Goal: Task Accomplishment & Management: Manage account settings

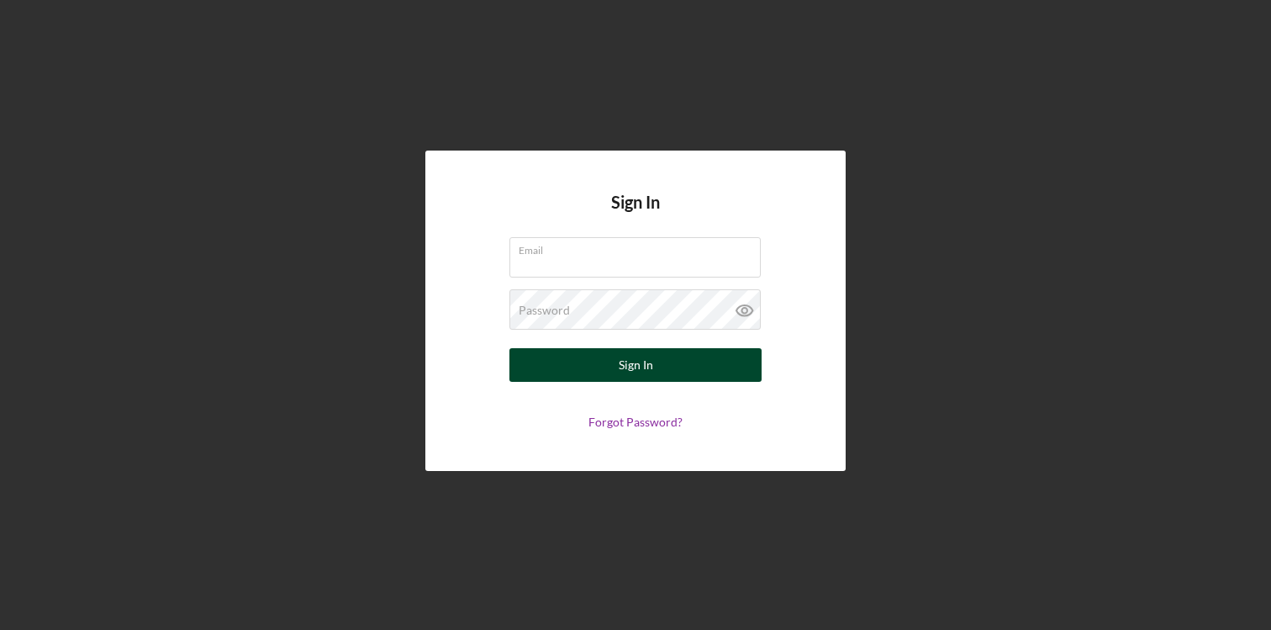
type input "[EMAIL_ADDRESS][DOMAIN_NAME]"
click at [644, 367] on div "Sign In" at bounding box center [636, 365] width 34 height 34
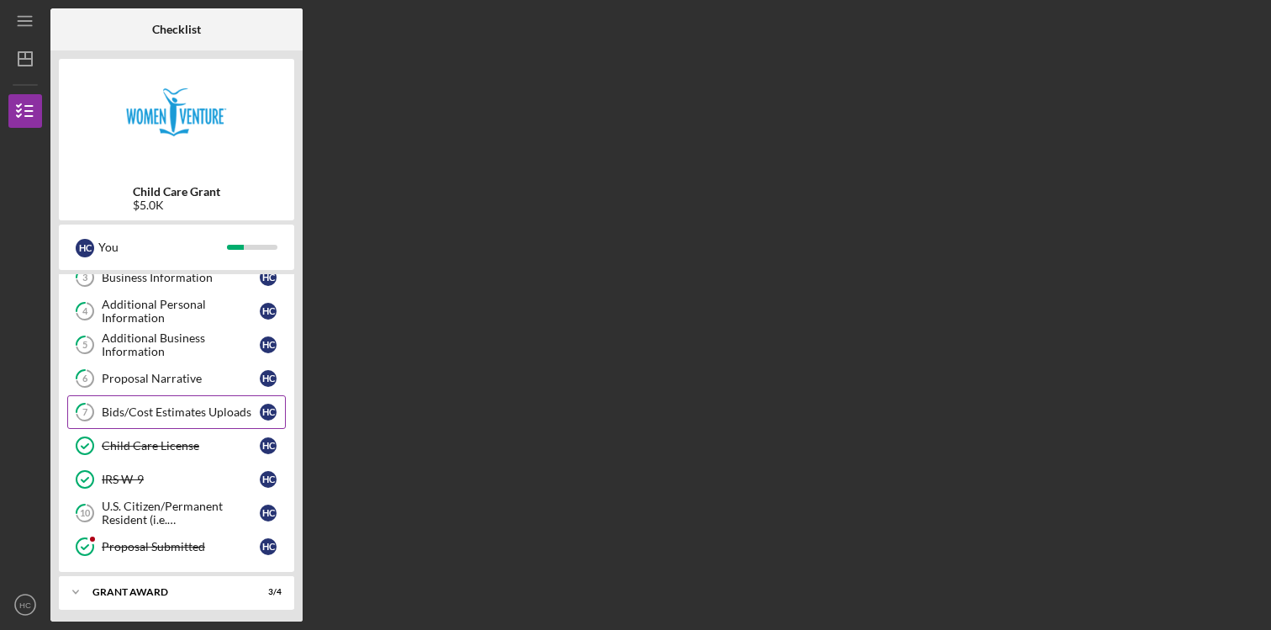
scroll to position [158, 0]
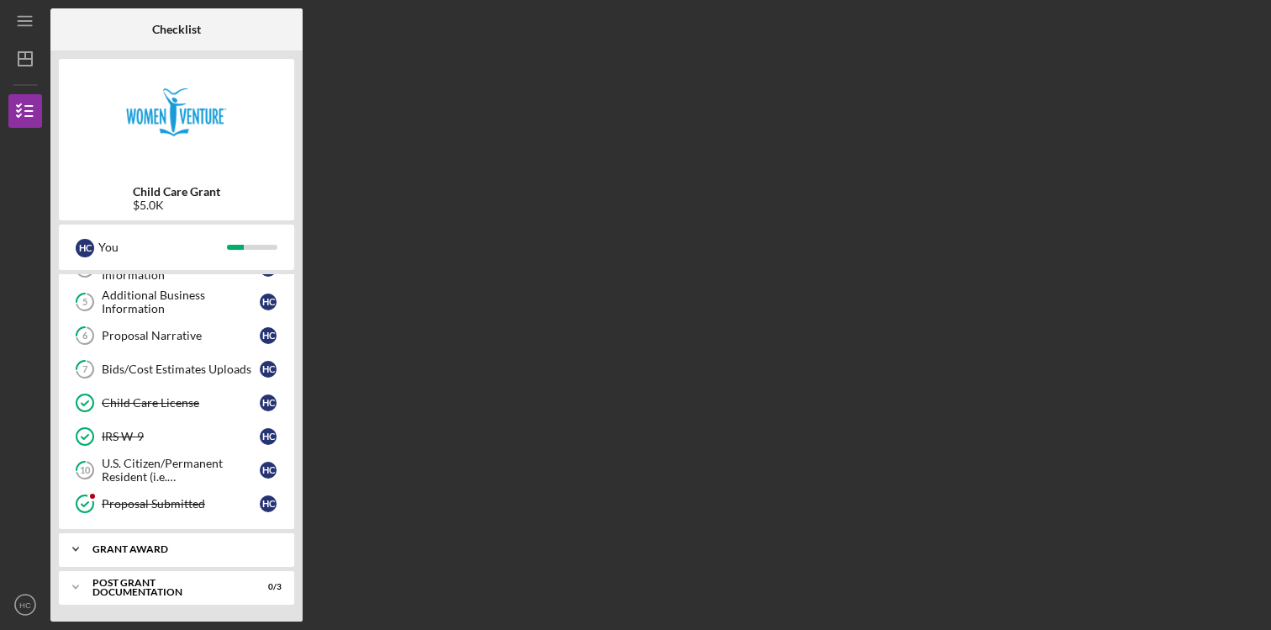
click at [146, 552] on div "Grant Award" at bounding box center [182, 549] width 181 height 10
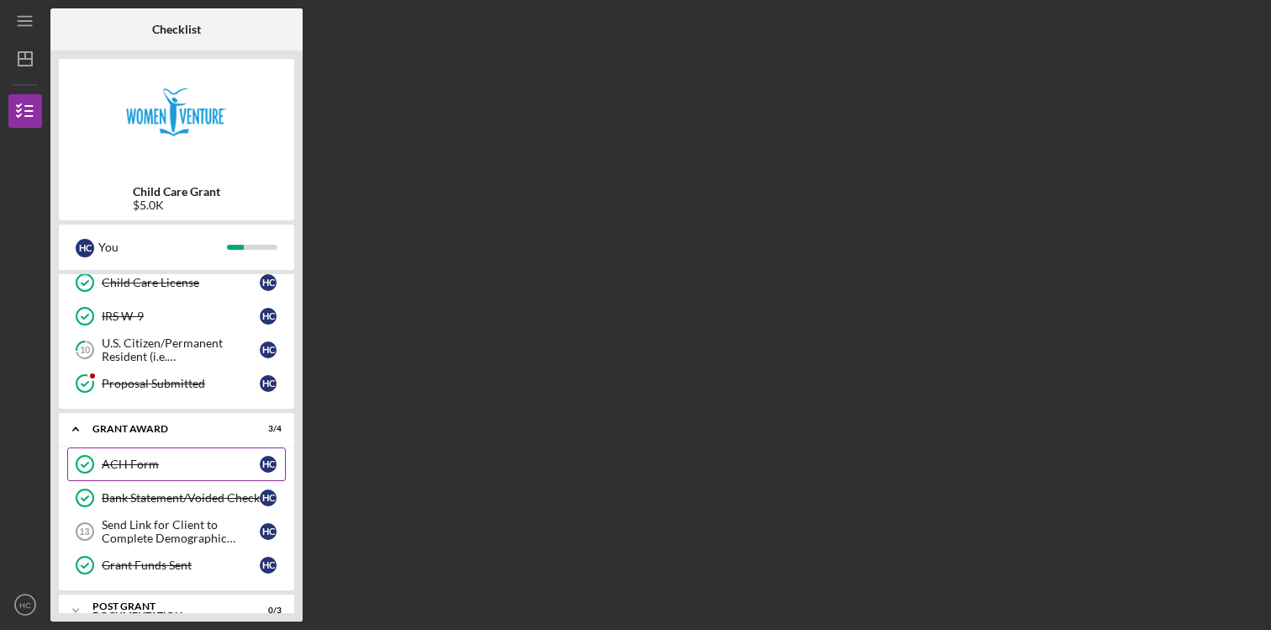
scroll to position [302, 0]
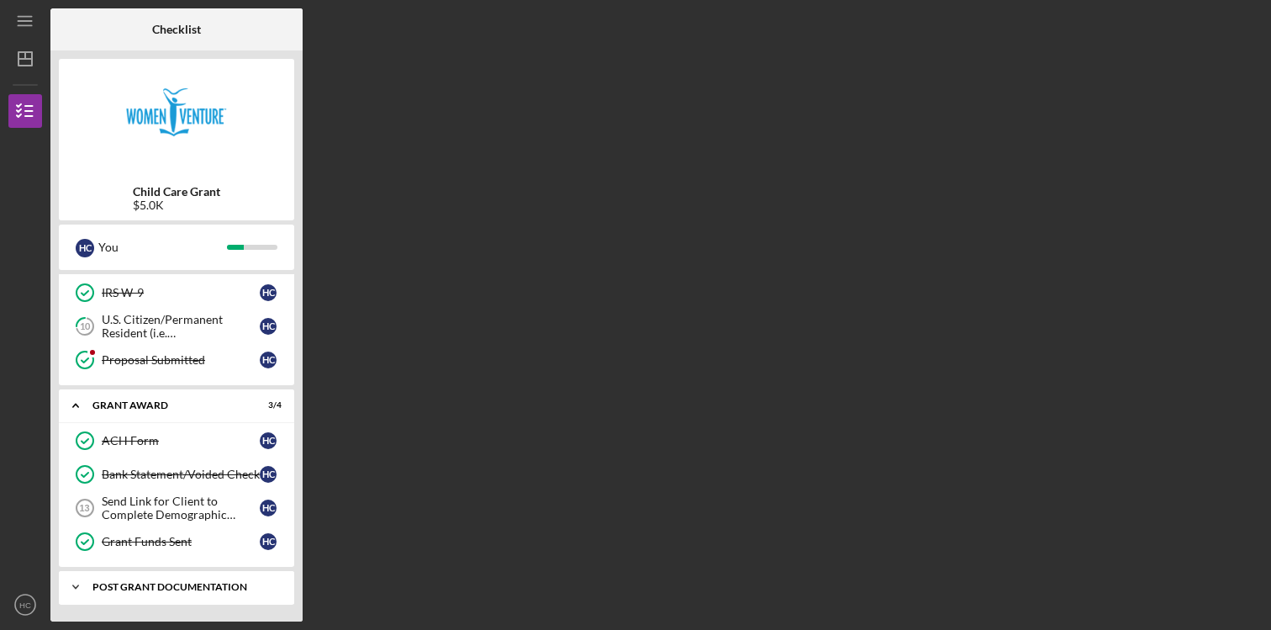
click at [156, 590] on div "Post Grant Documentation" at bounding box center [182, 587] width 181 height 10
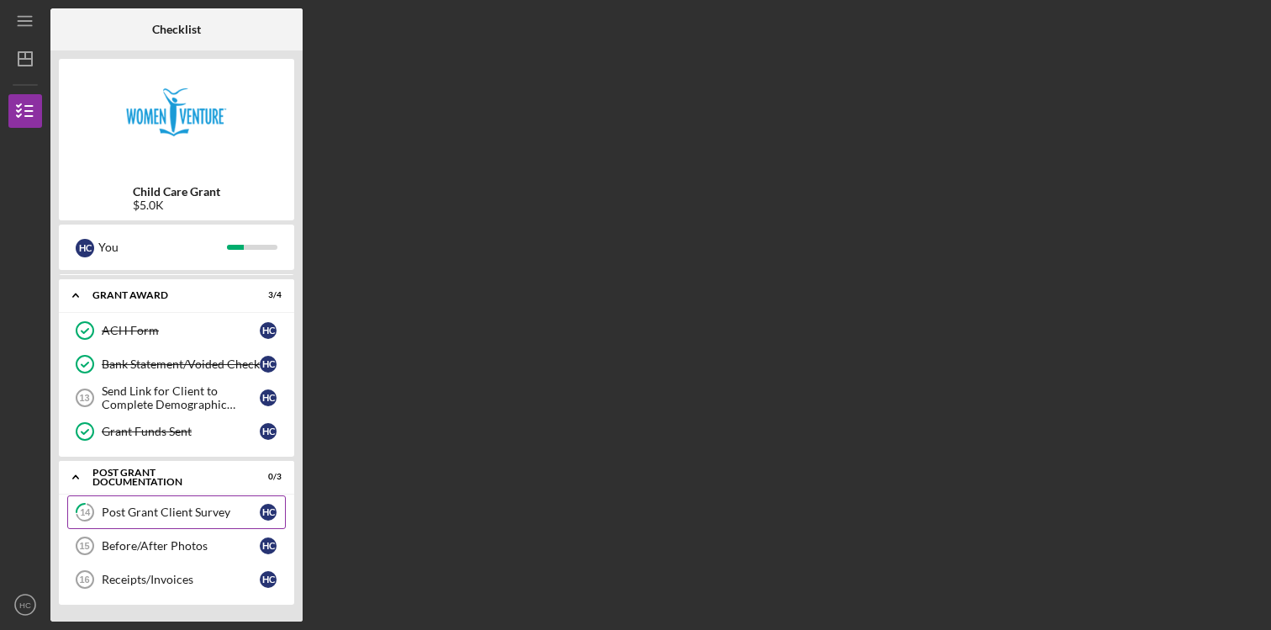
click at [162, 511] on div "Post Grant Client Survey" at bounding box center [181, 511] width 158 height 13
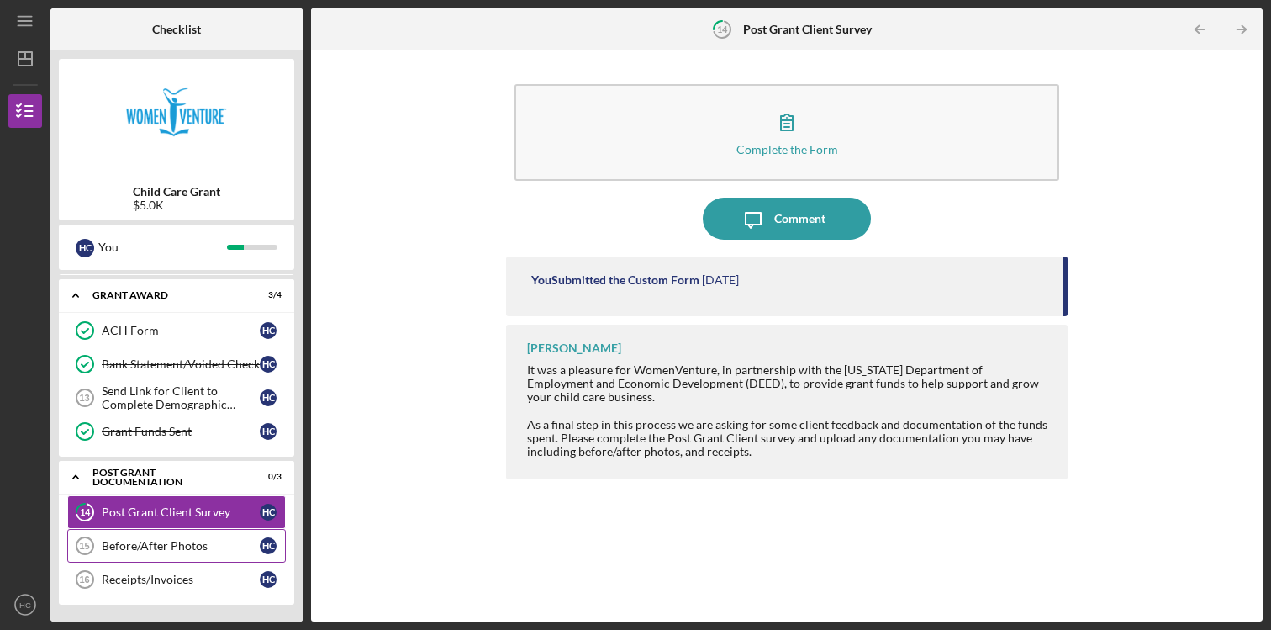
click at [145, 542] on div "Before/After Photos" at bounding box center [181, 545] width 158 height 13
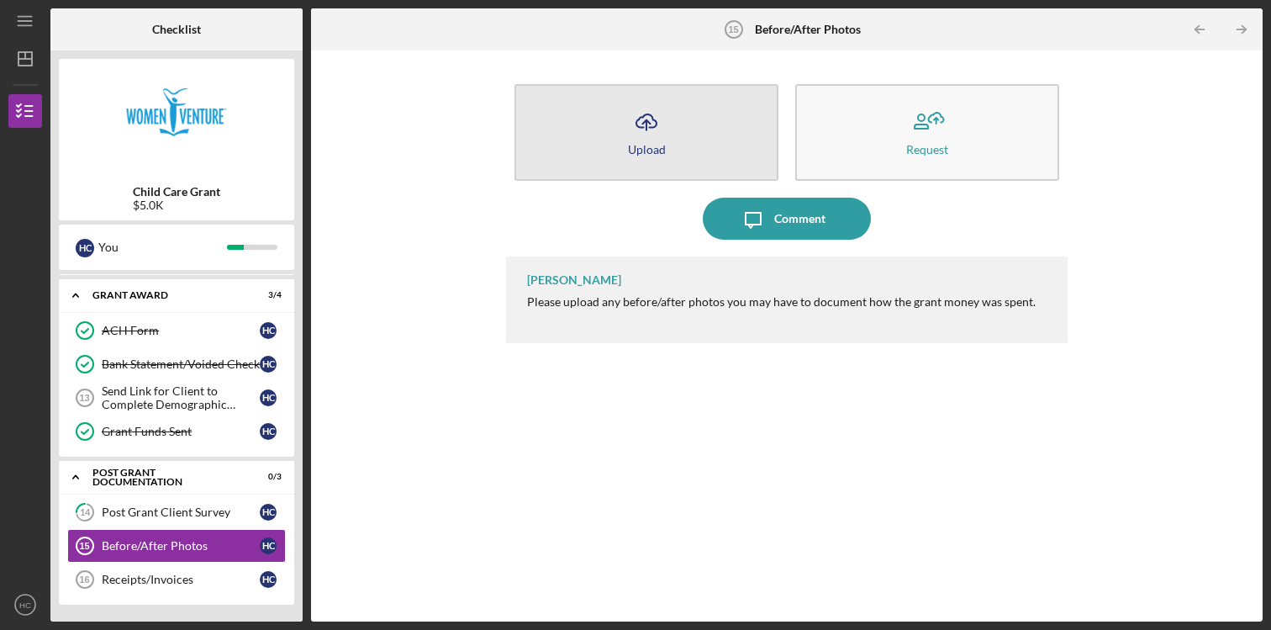
click at [643, 136] on icon "Icon/Upload" at bounding box center [647, 122] width 42 height 42
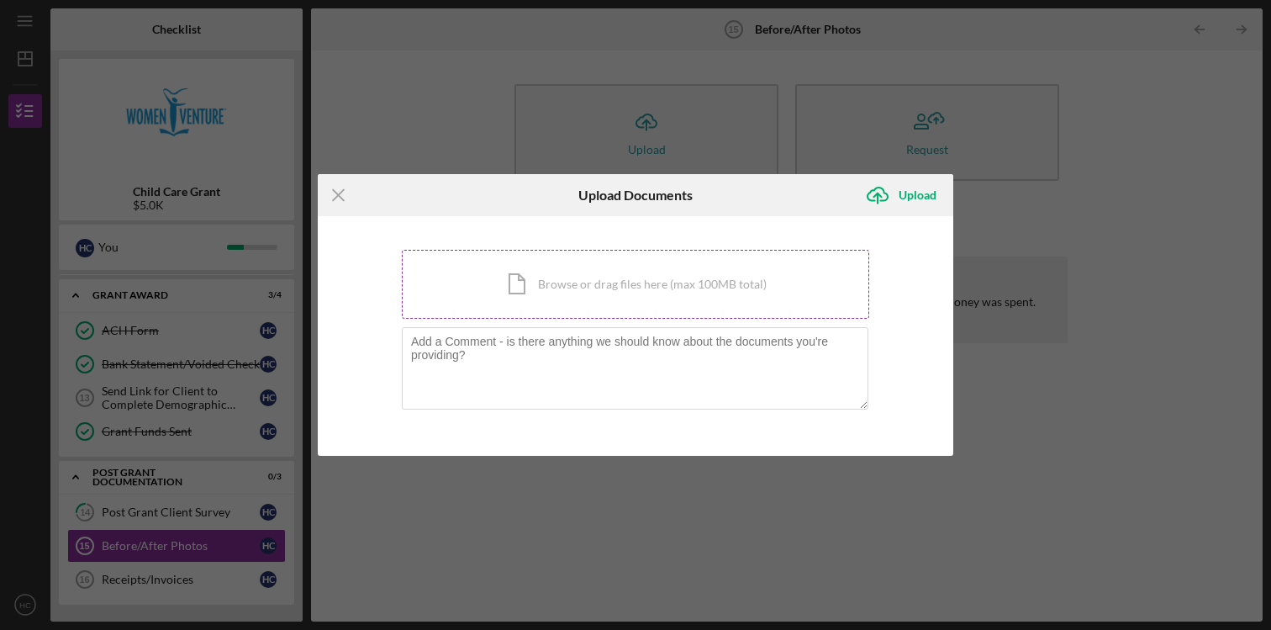
click at [520, 295] on div "Icon/Document Browse or drag files here (max 100MB total) Tap to choose files o…" at bounding box center [636, 284] width 468 height 69
click at [481, 290] on div "Icon/Document Browse or drag files here (max 100MB total) Tap to choose files o…" at bounding box center [636, 284] width 468 height 69
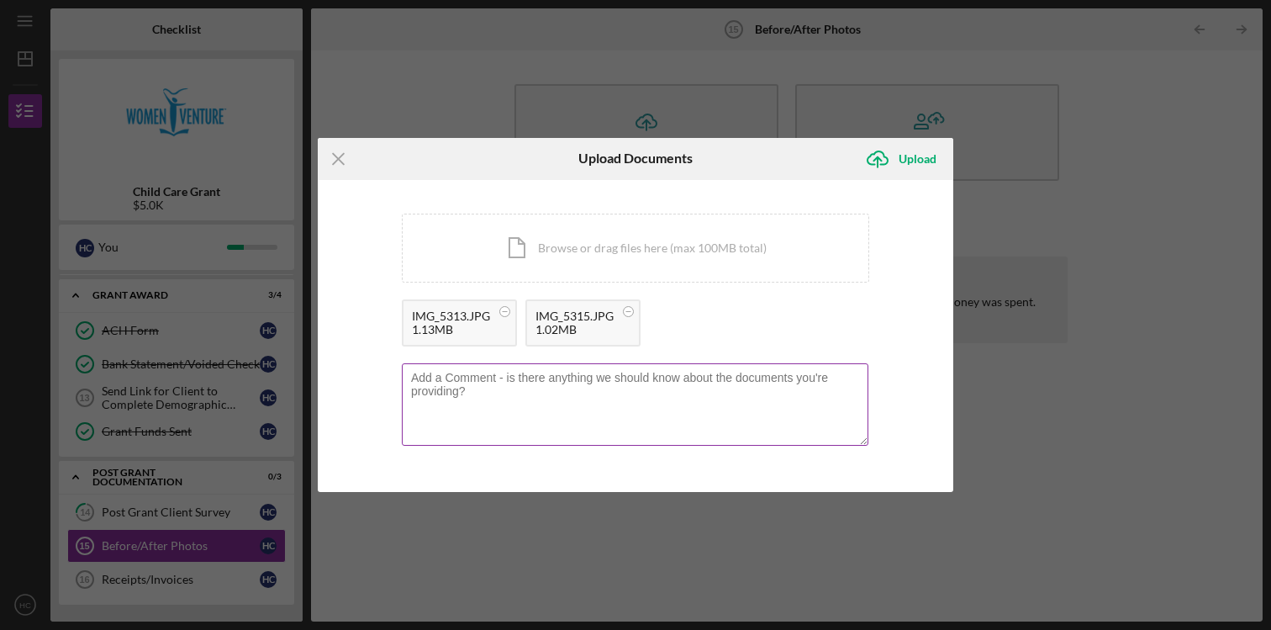
click at [674, 400] on textarea at bounding box center [635, 404] width 467 height 82
type textarea "The pergola was built to provide shade for our afternoons outside."
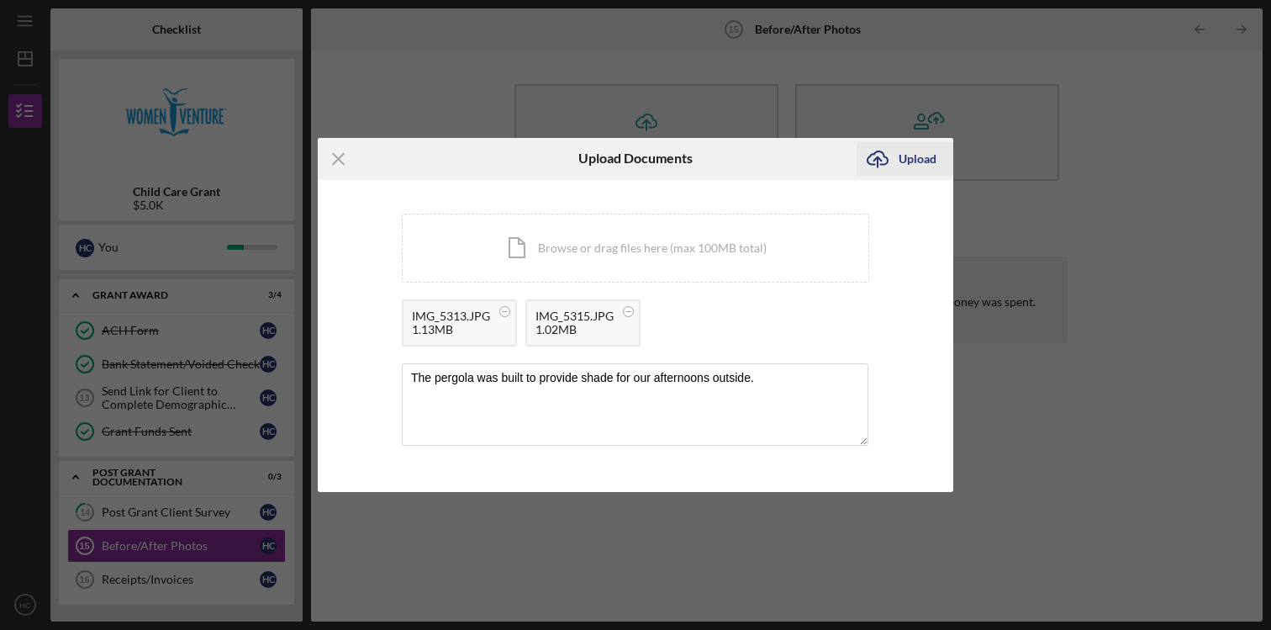
click at [900, 168] on div "Upload" at bounding box center [918, 159] width 38 height 34
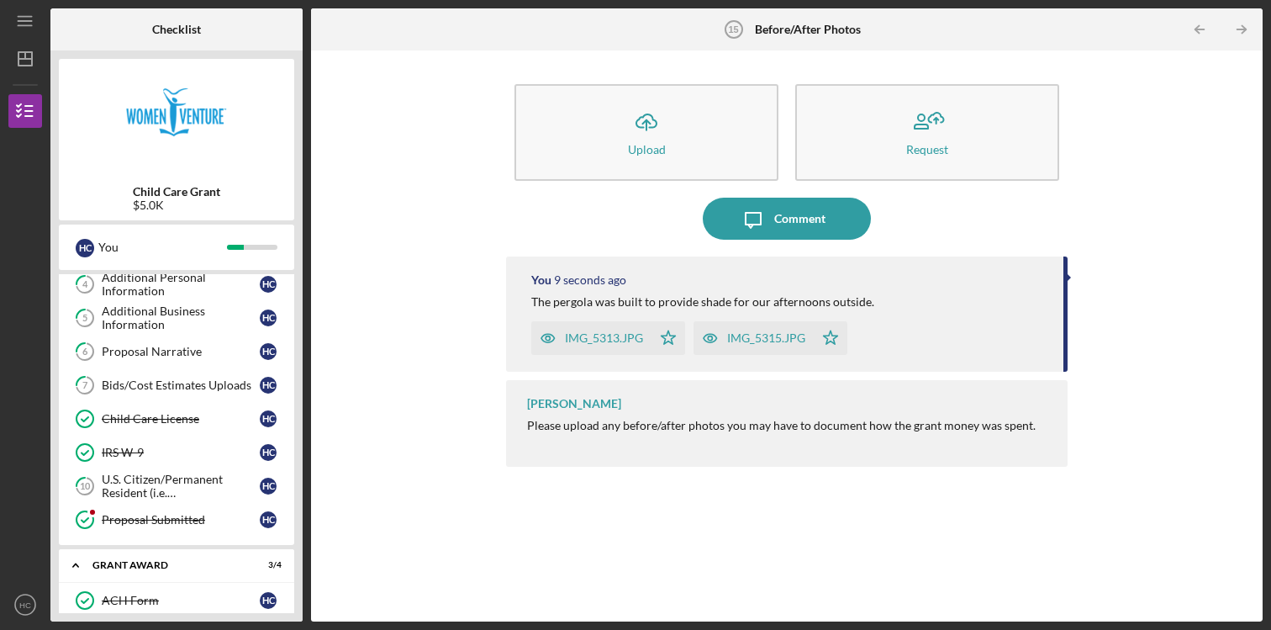
scroll to position [129, 0]
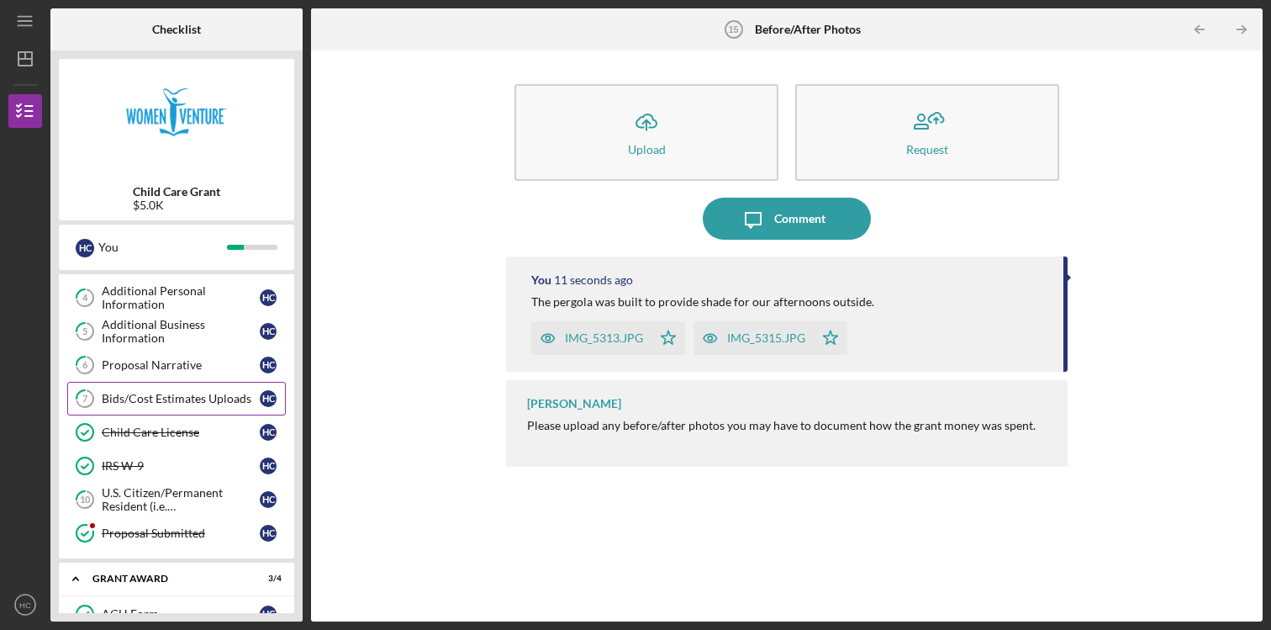
click at [190, 397] on div "Bids/Cost Estimates Uploads" at bounding box center [181, 398] width 158 height 13
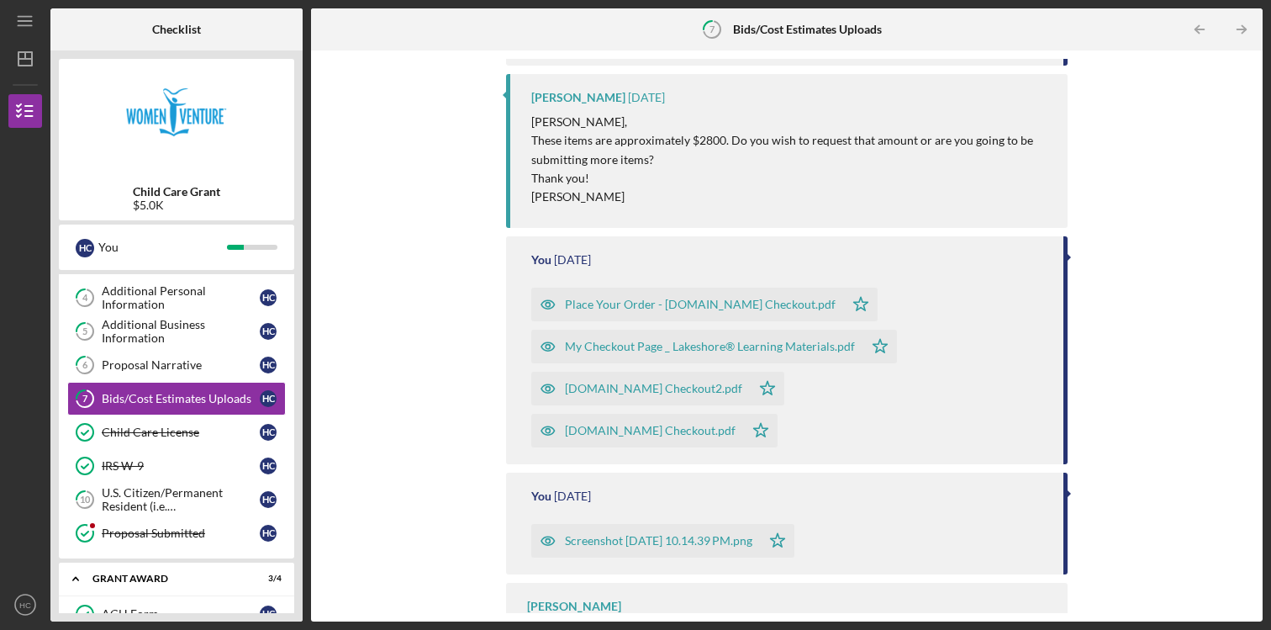
scroll to position [367, 0]
click at [672, 346] on div "My Checkout Page _ Lakeshore® Learning Materials.pdf" at bounding box center [710, 344] width 290 height 13
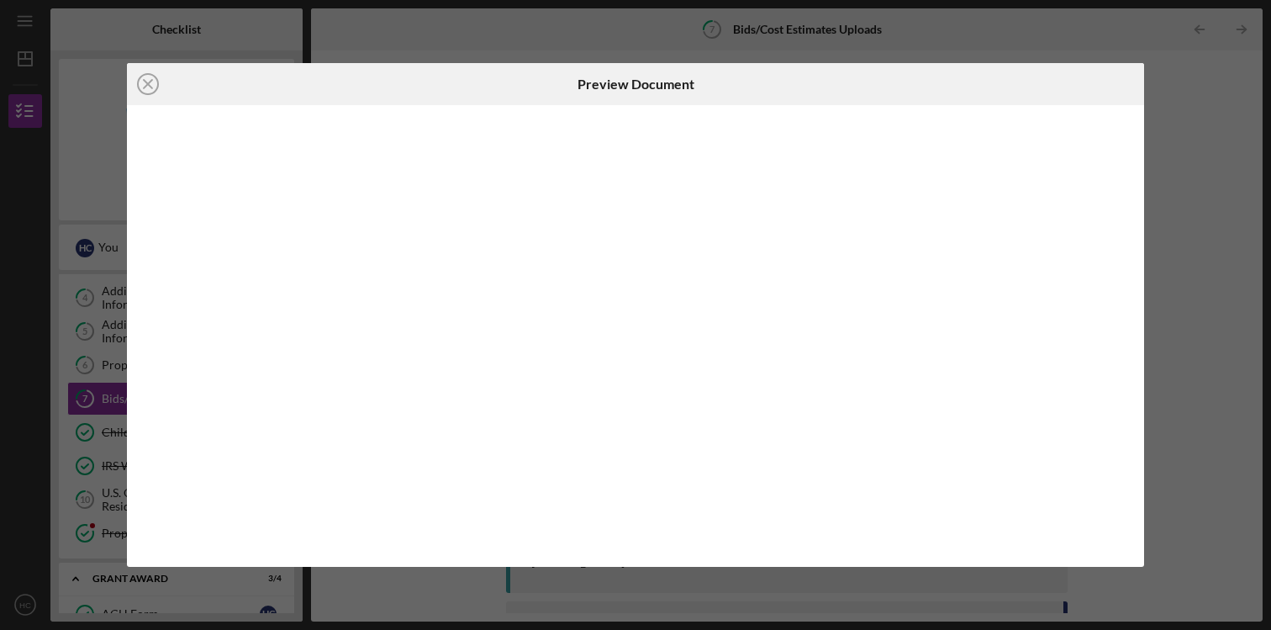
scroll to position [375, 0]
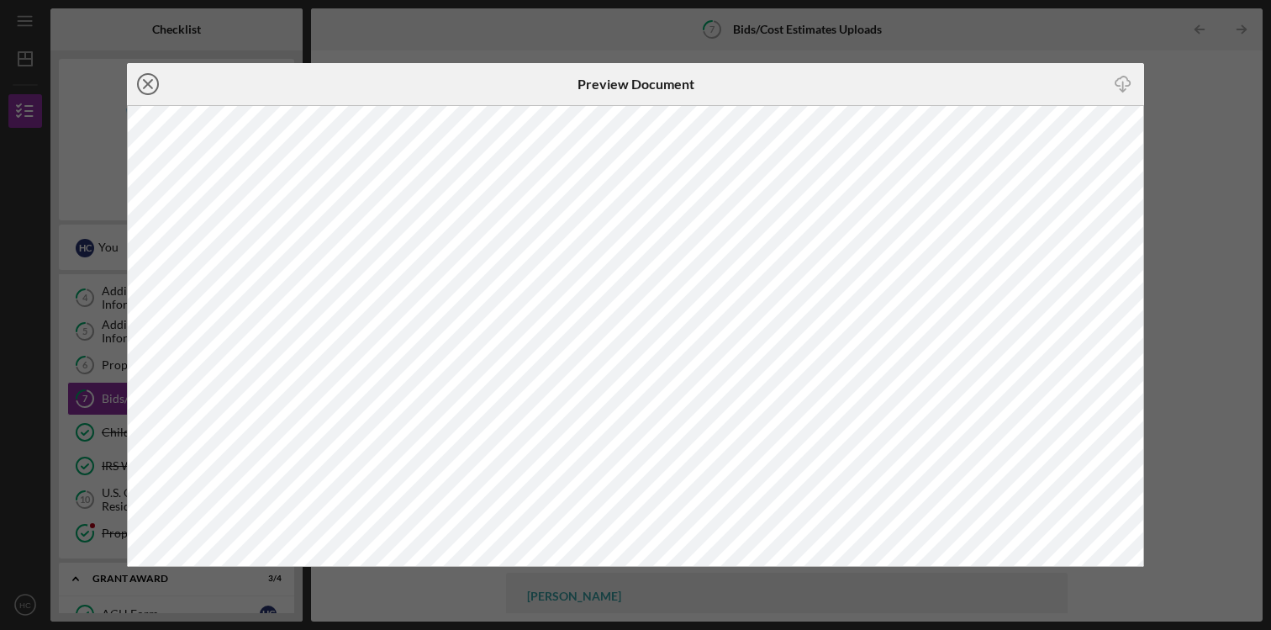
click at [160, 83] on icon "Icon/Close" at bounding box center [148, 84] width 42 height 42
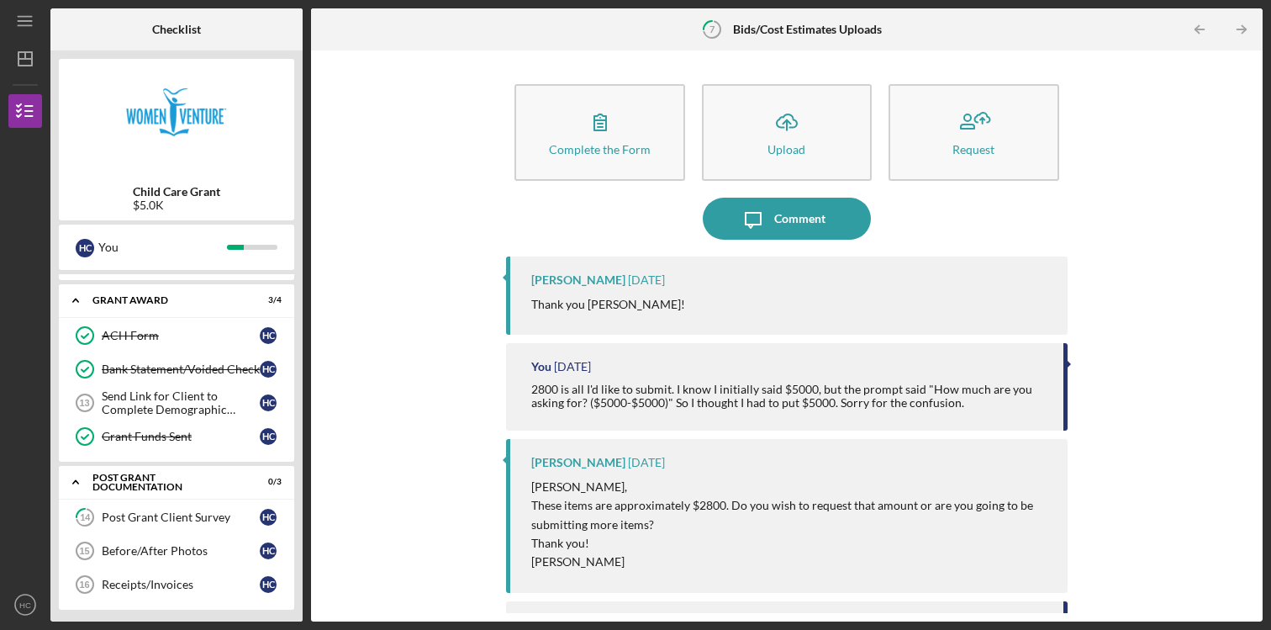
scroll to position [412, 0]
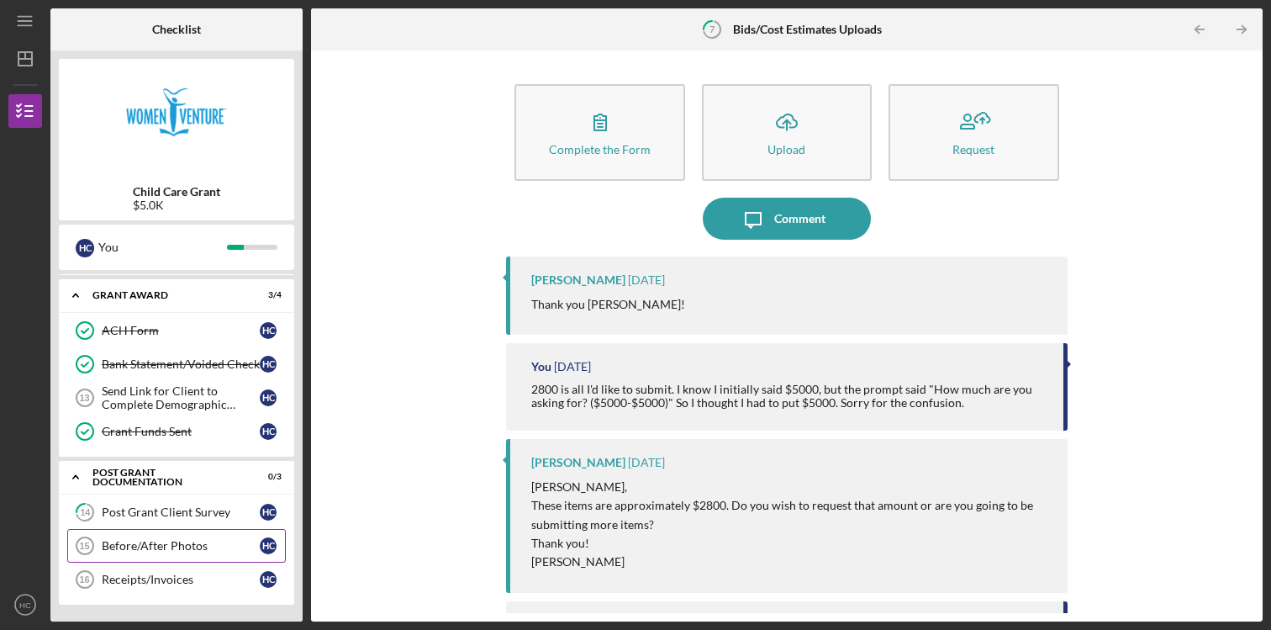
click at [165, 546] on div "Before/After Photos" at bounding box center [181, 545] width 158 height 13
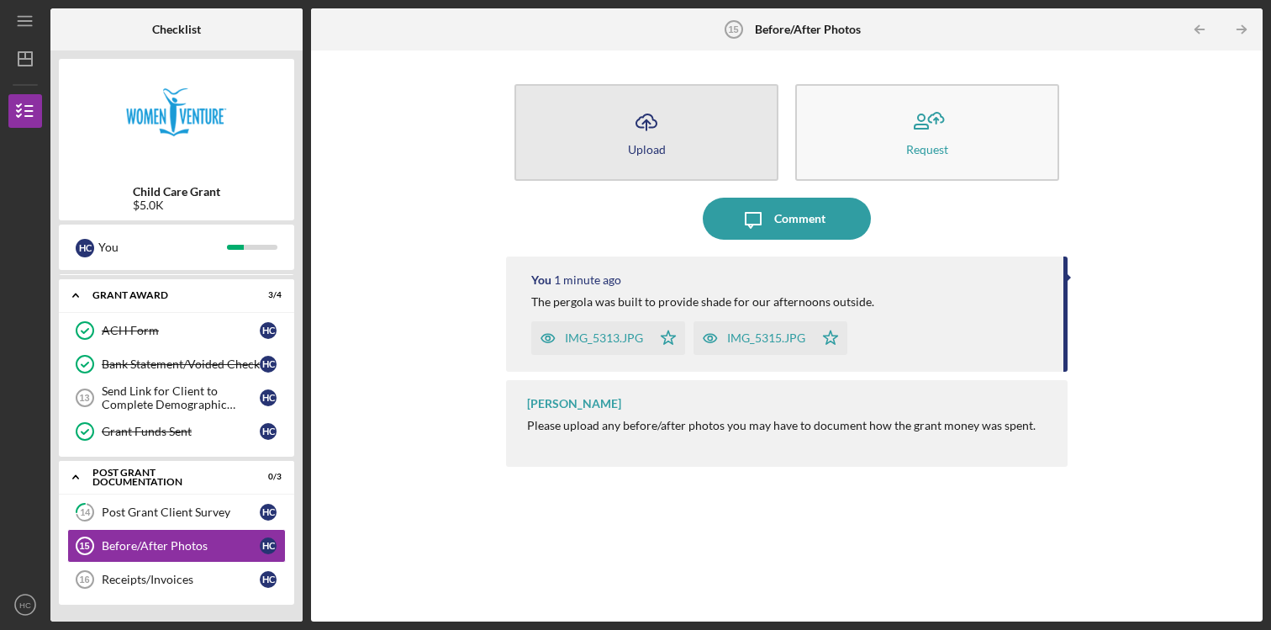
click at [674, 134] on button "Icon/Upload Upload" at bounding box center [647, 132] width 264 height 97
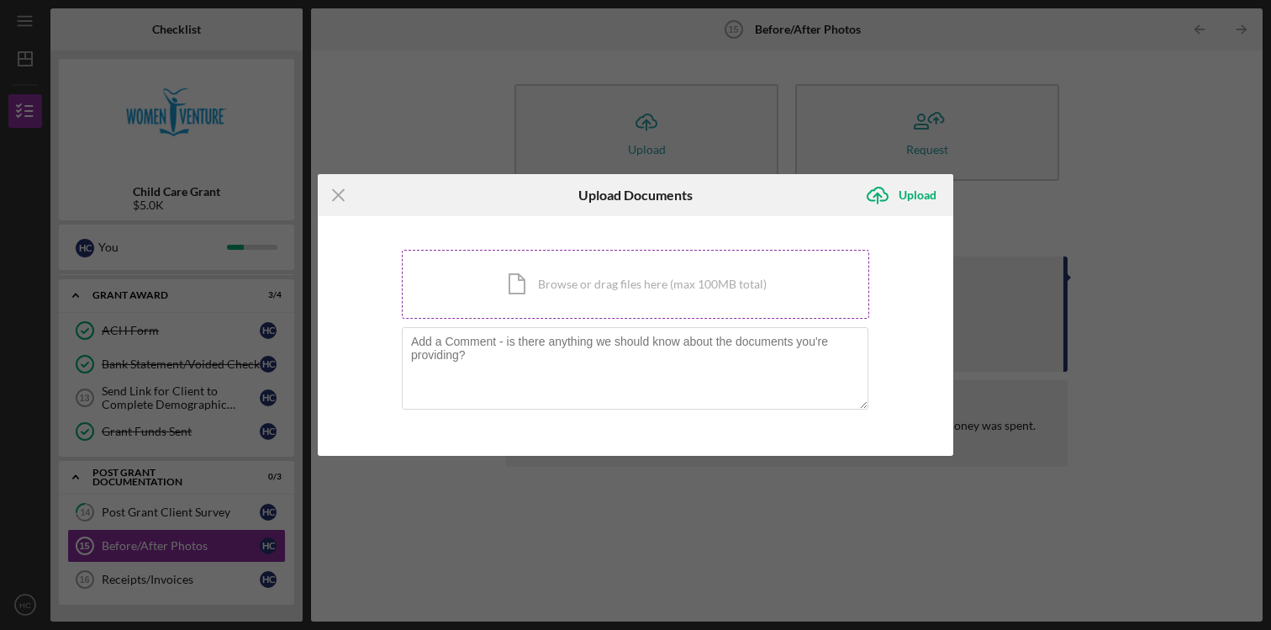
click at [635, 288] on div "Icon/Document Browse or drag files here (max 100MB total) Tap to choose files o…" at bounding box center [636, 284] width 468 height 69
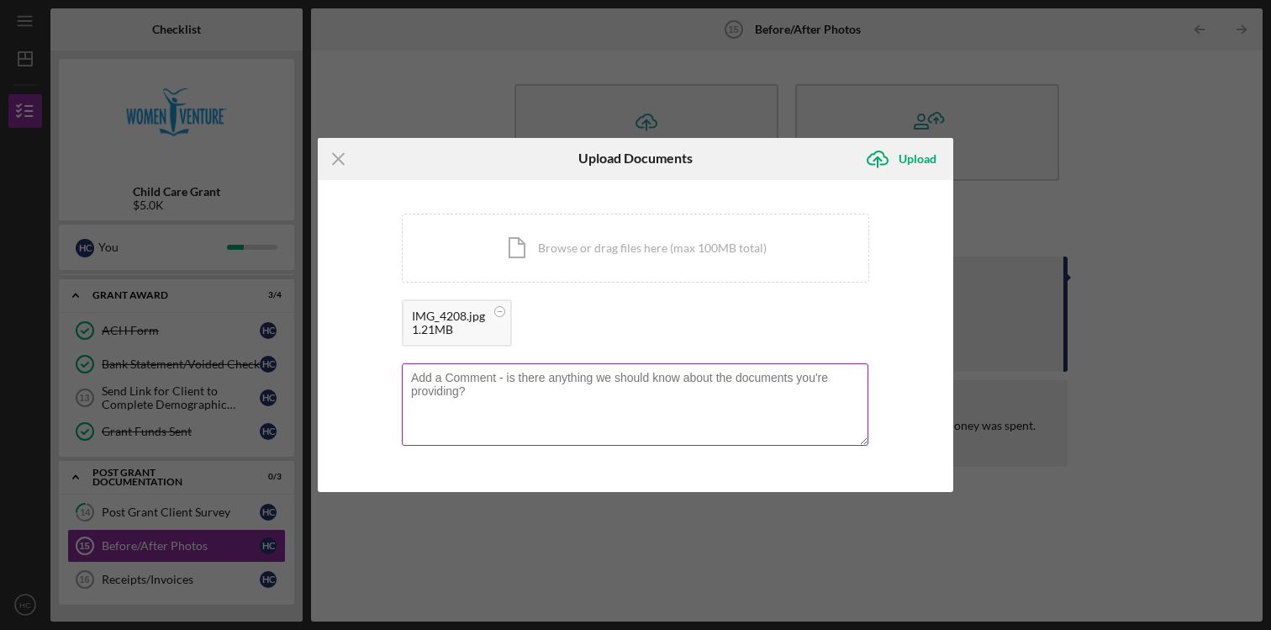
click at [584, 406] on textarea at bounding box center [635, 404] width 467 height 82
type textarea "The taxi trike is a favorite for many daycare kiddos!"
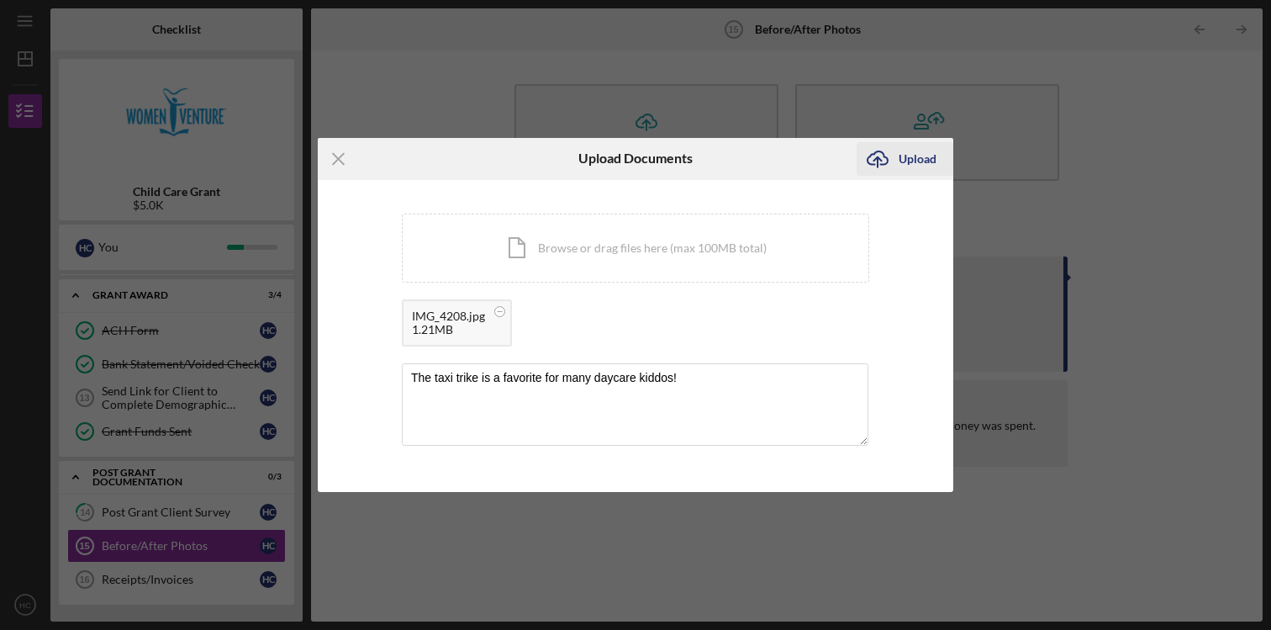
click at [930, 161] on div "Upload" at bounding box center [918, 159] width 38 height 34
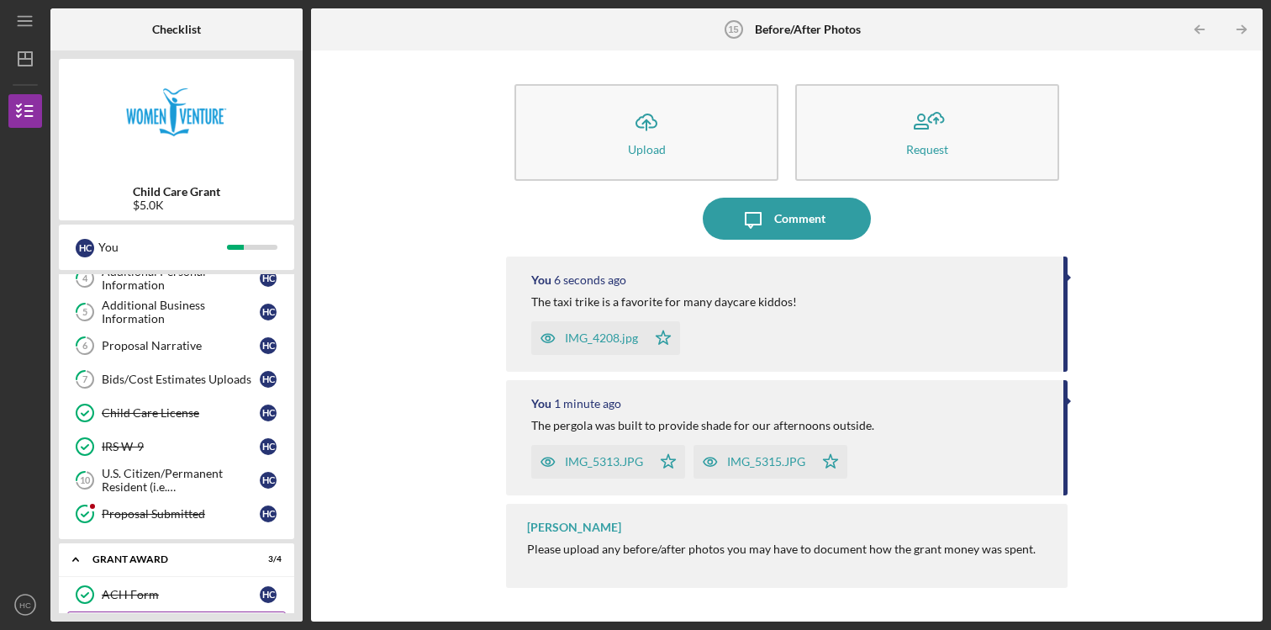
scroll to position [153, 0]
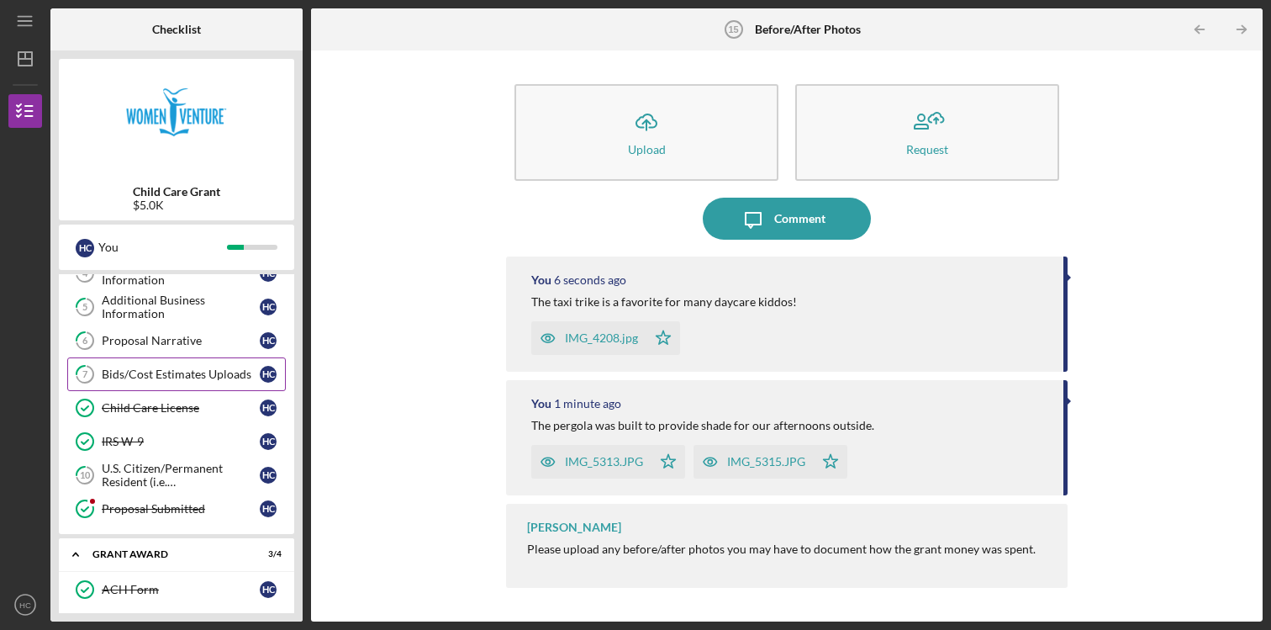
click at [188, 378] on div "Bids/Cost Estimates Uploads" at bounding box center [181, 373] width 158 height 13
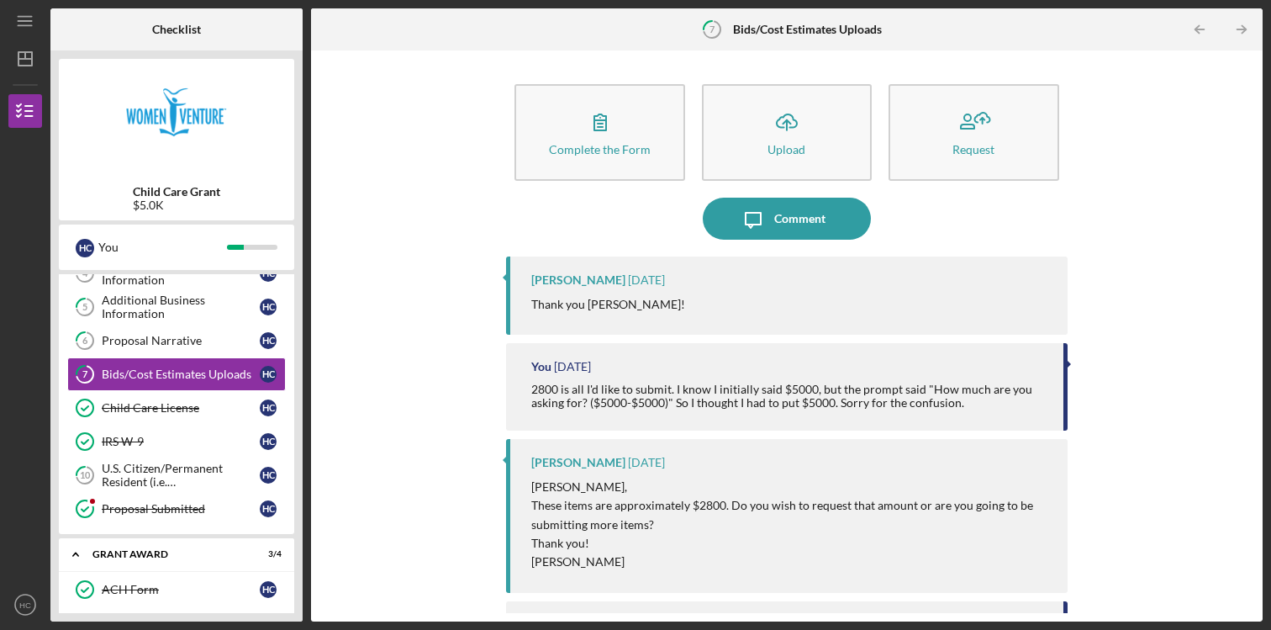
scroll to position [377, 0]
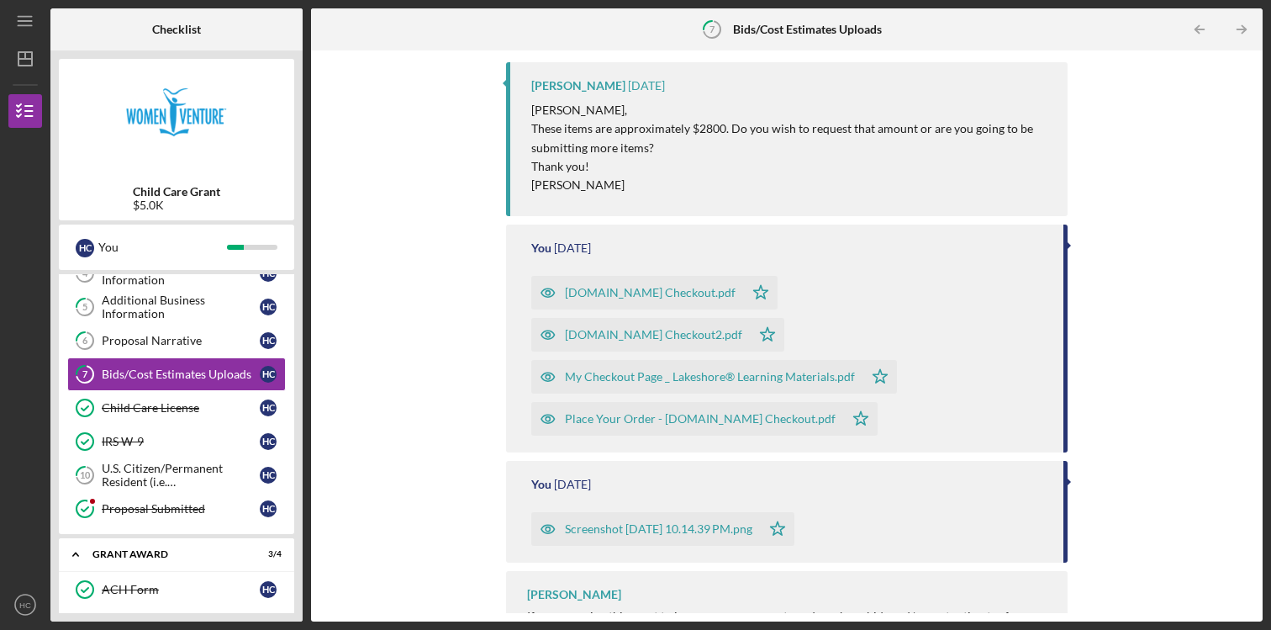
click at [657, 293] on div "[DOMAIN_NAME] Checkout.pdf" at bounding box center [650, 292] width 171 height 13
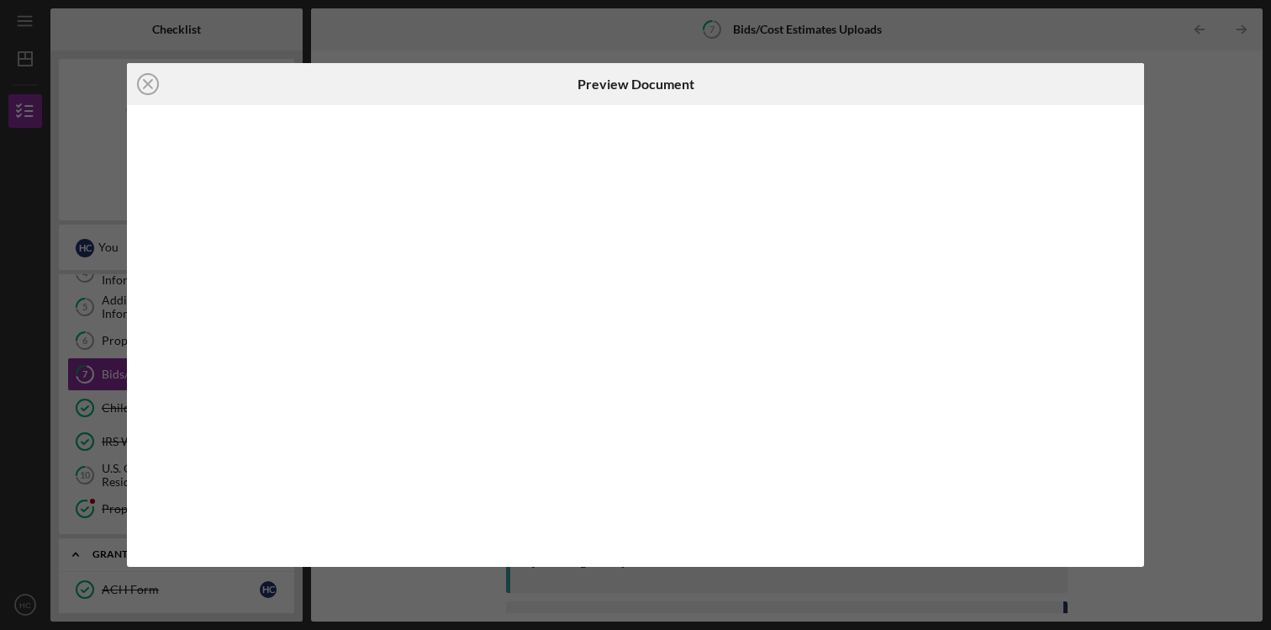
scroll to position [333, 0]
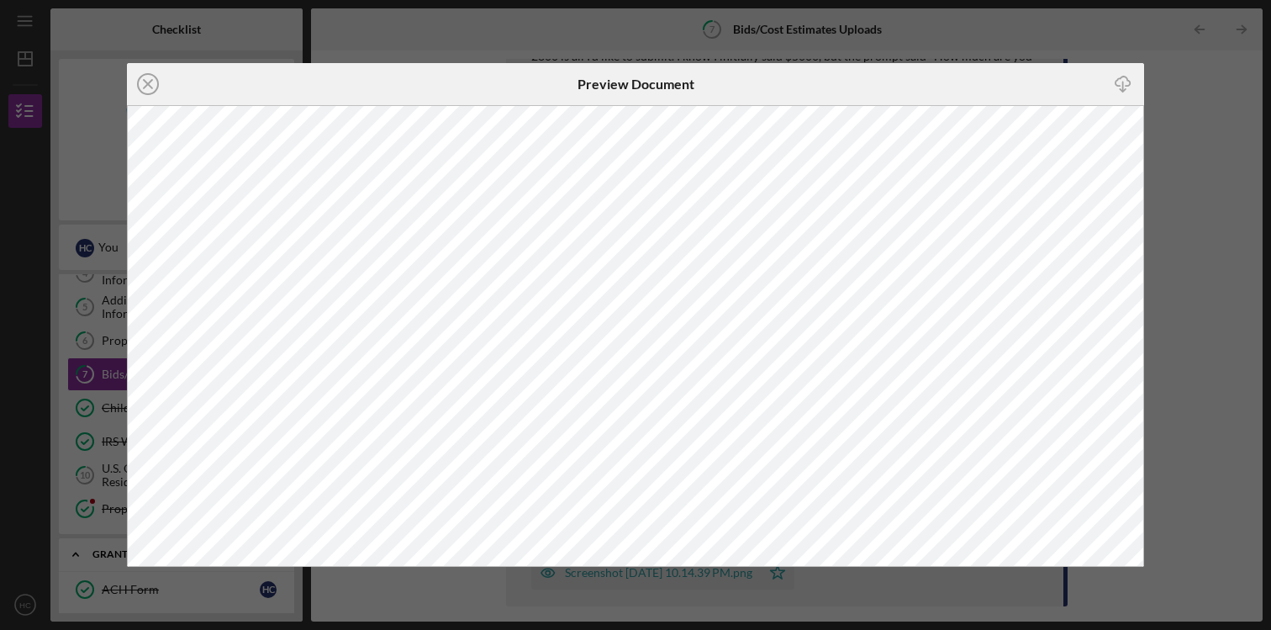
click at [443, 585] on div "Icon/Close Preview Document Icon/Download" at bounding box center [635, 315] width 1271 height 630
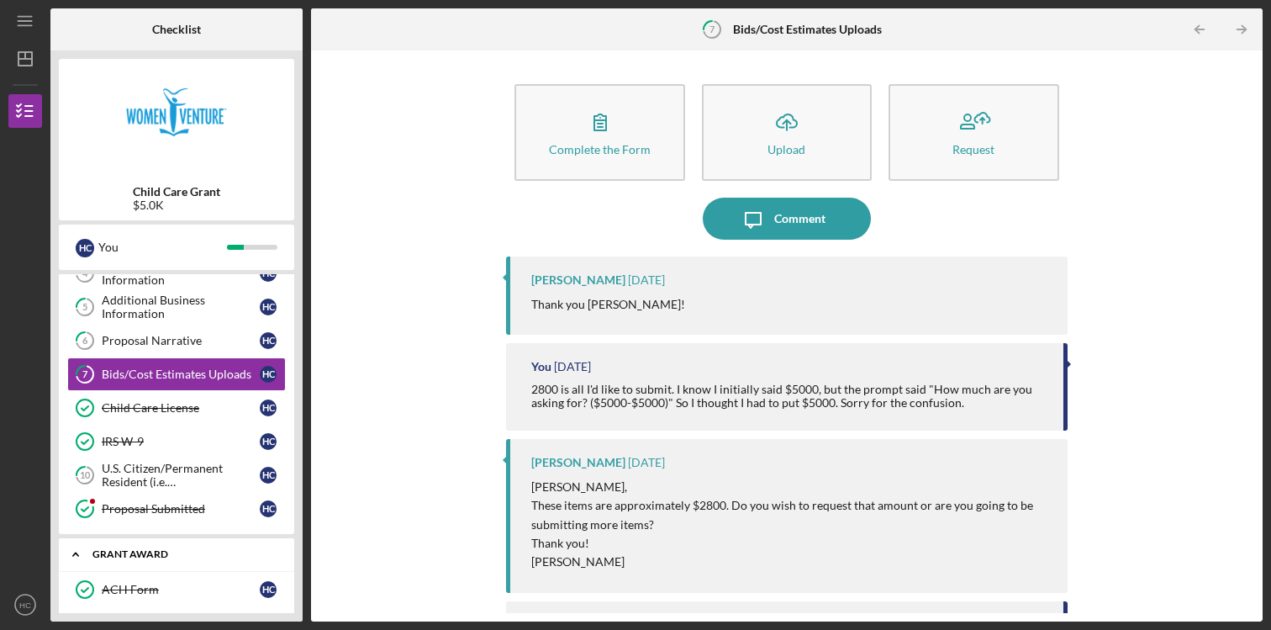
scroll to position [412, 0]
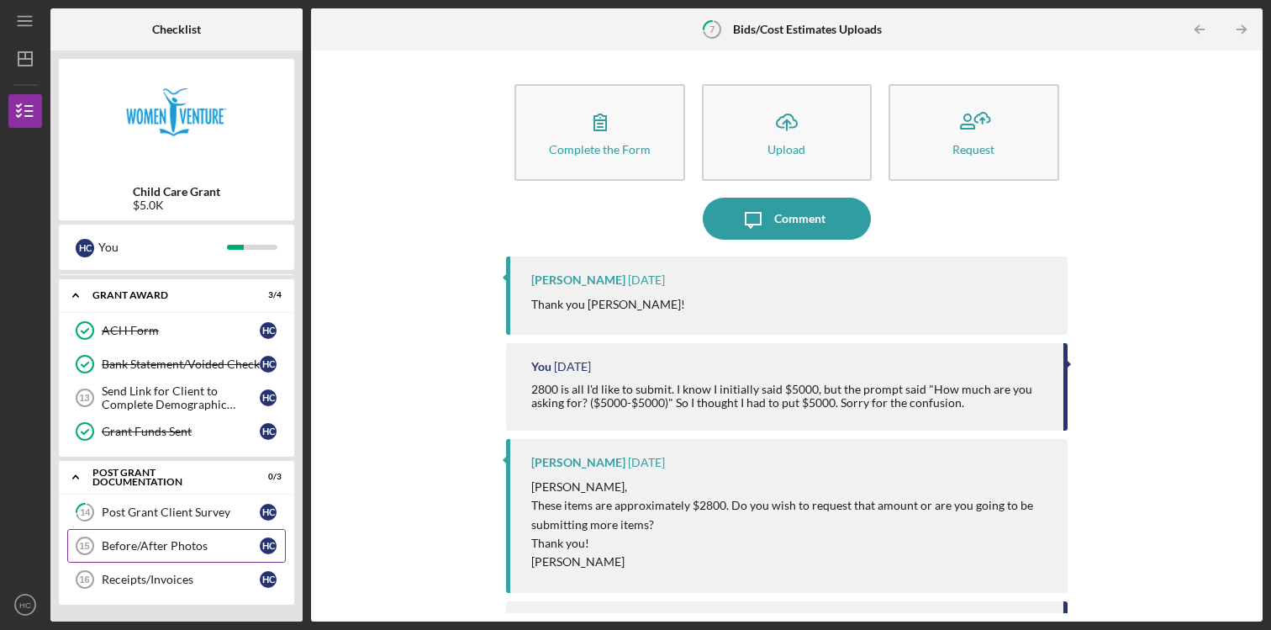
click at [169, 539] on div "Before/After Photos" at bounding box center [181, 545] width 158 height 13
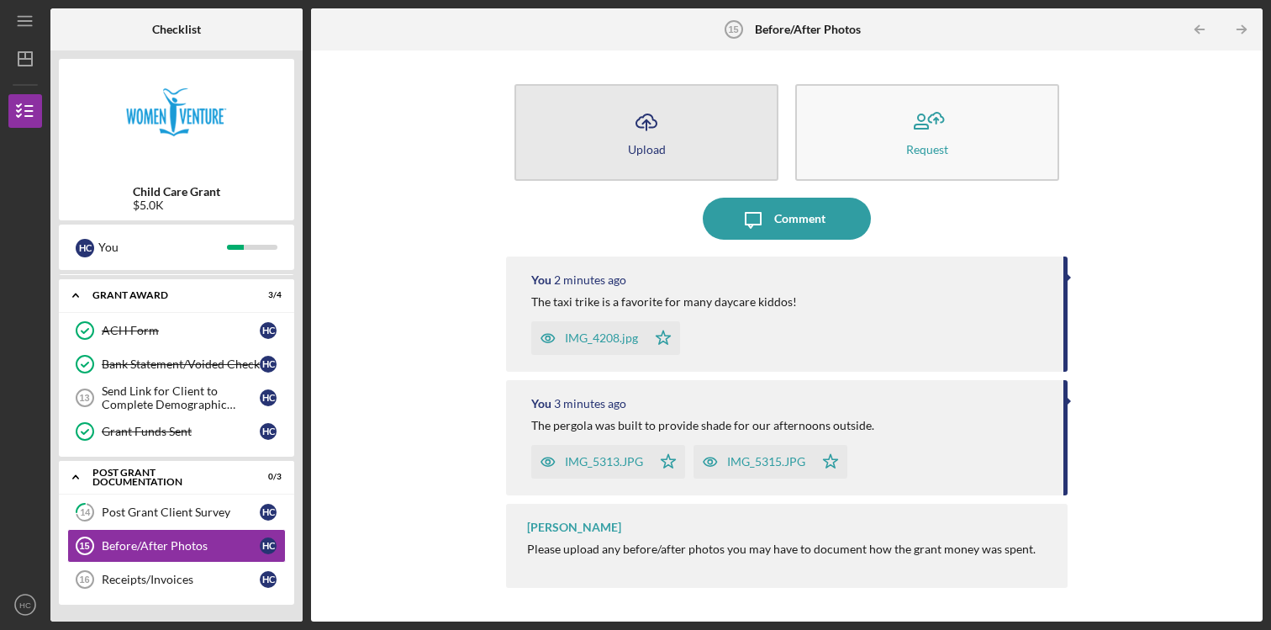
click at [674, 136] on button "Icon/Upload Upload" at bounding box center [647, 132] width 264 height 97
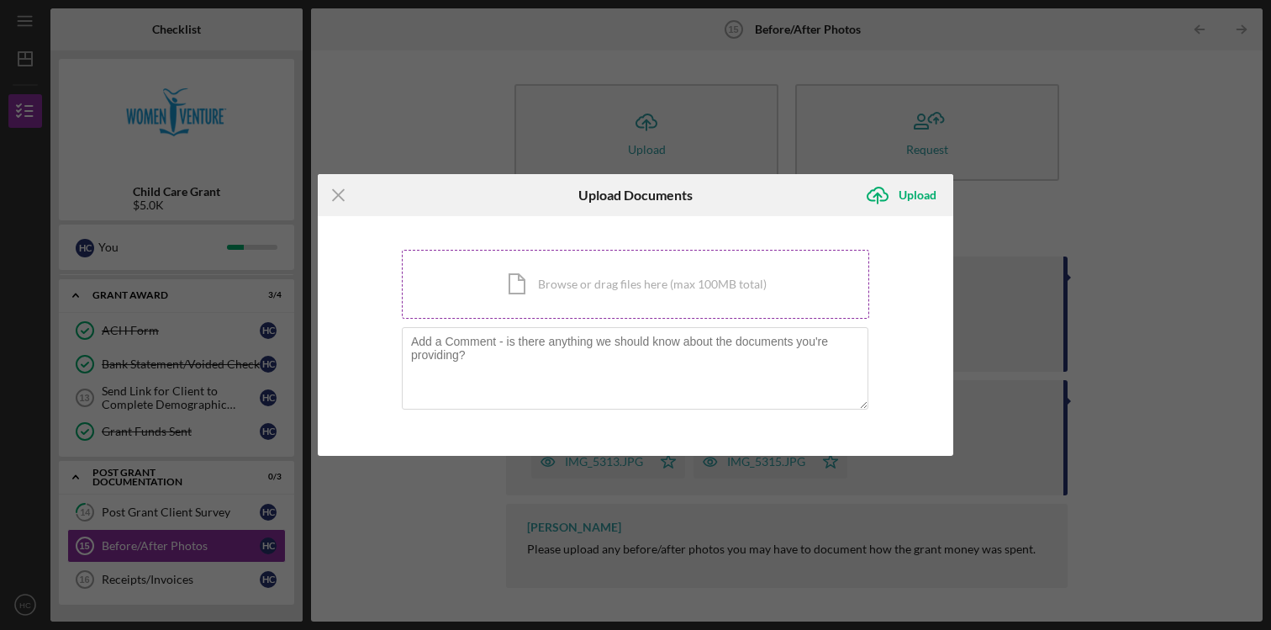
click at [523, 289] on div "Icon/Document Browse or drag files here (max 100MB total) Tap to choose files o…" at bounding box center [636, 284] width 468 height 69
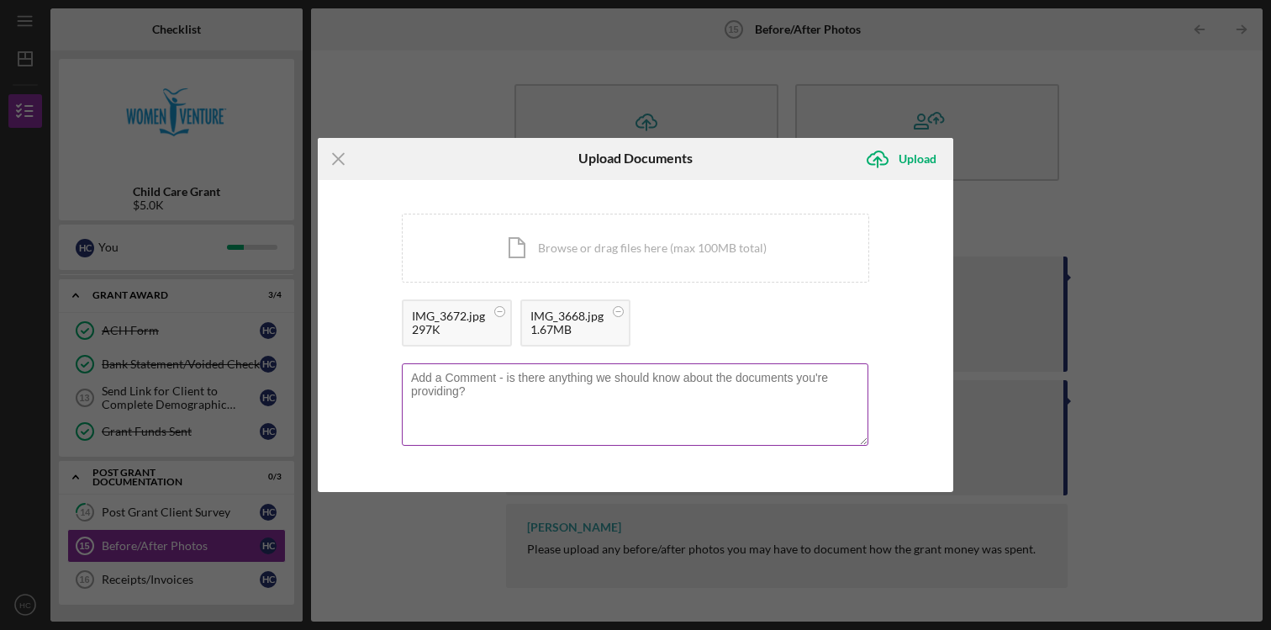
click at [497, 406] on textarea at bounding box center [635, 404] width 467 height 82
drag, startPoint x: 620, startPoint y: 385, endPoint x: 589, endPoint y: 376, distance: 32.5
click at [589, 376] on textarea "The new playground equipment is ni" at bounding box center [635, 404] width 467 height 82
drag, startPoint x: 800, startPoint y: 381, endPoint x: 734, endPoint y: 381, distance: 65.6
click at [734, 381] on textarea "The new playground equipment is being used in the front yard while the" at bounding box center [635, 404] width 467 height 82
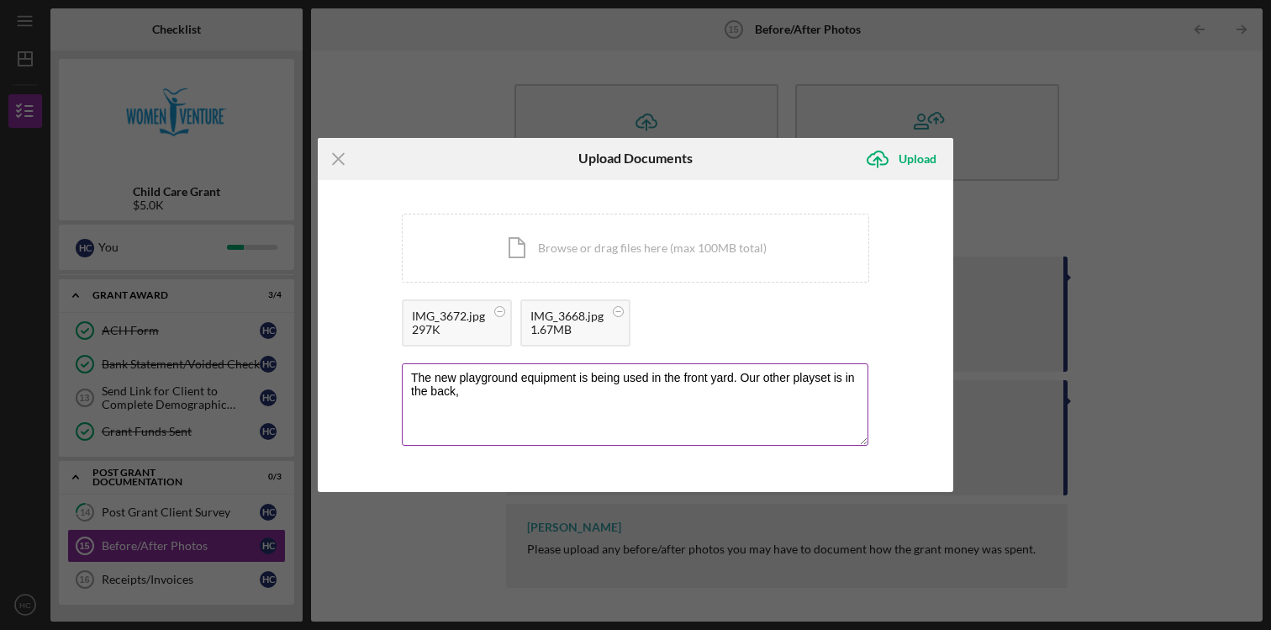
drag, startPoint x: 747, startPoint y: 407, endPoint x: 735, endPoint y: 382, distance: 27.8
click at [735, 382] on textarea "The new playground equipment is being used in the front yard. Our other playset…" at bounding box center [635, 404] width 467 height 82
click at [811, 377] on textarea "The new playground equipment is being used in the front yard as an alternitive …" at bounding box center [635, 404] width 467 height 82
click at [605, 387] on textarea "The new playground equipment is being used in the front yard as an alternative …" at bounding box center [635, 404] width 467 height 82
type textarea "The new playground equipment is being used in the front yard as an alternative …"
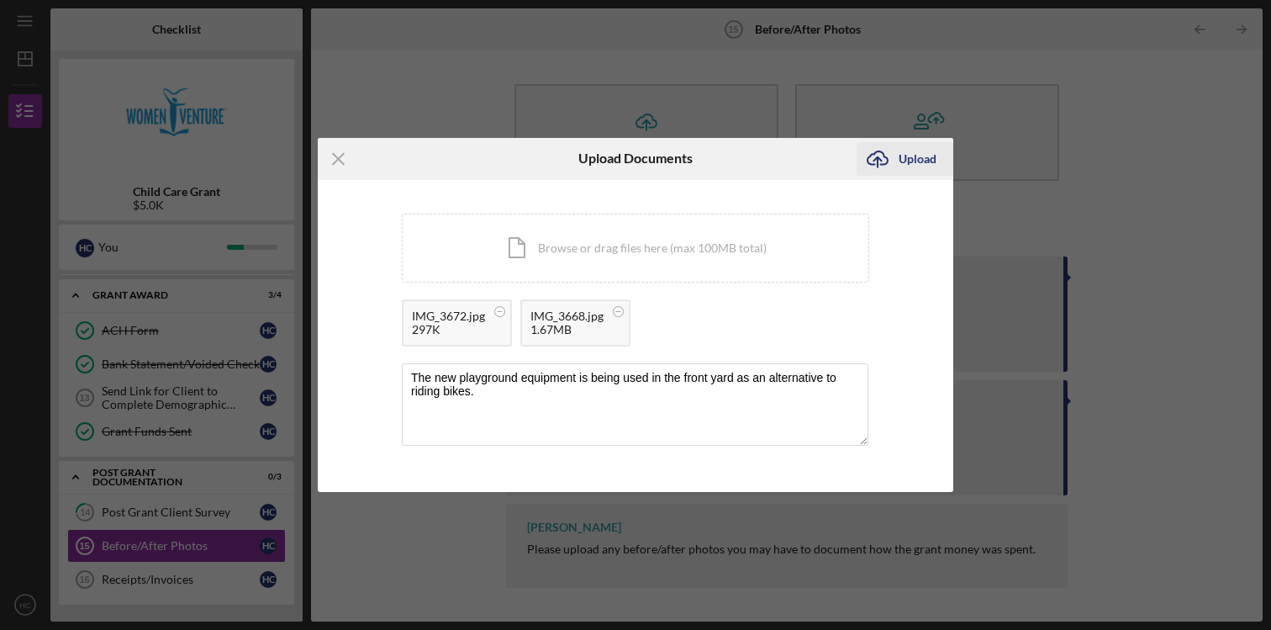
click at [894, 165] on icon "Icon/Upload" at bounding box center [878, 159] width 42 height 42
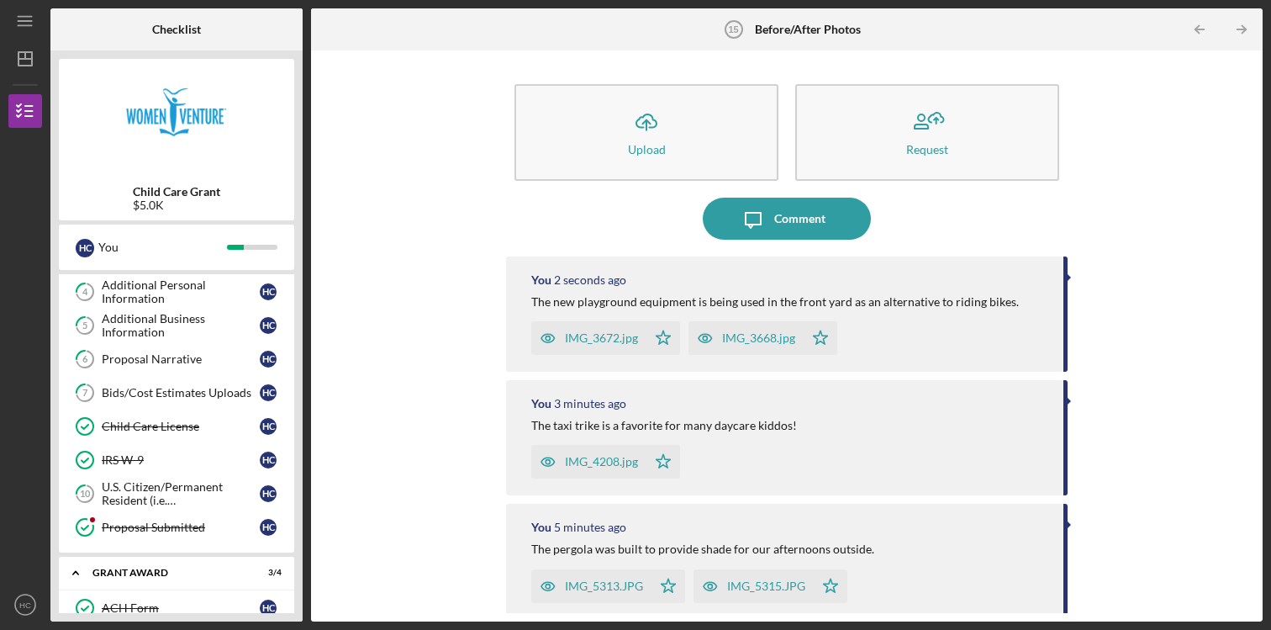
scroll to position [135, 0]
click at [194, 395] on div "Bids/Cost Estimates Uploads" at bounding box center [181, 391] width 158 height 13
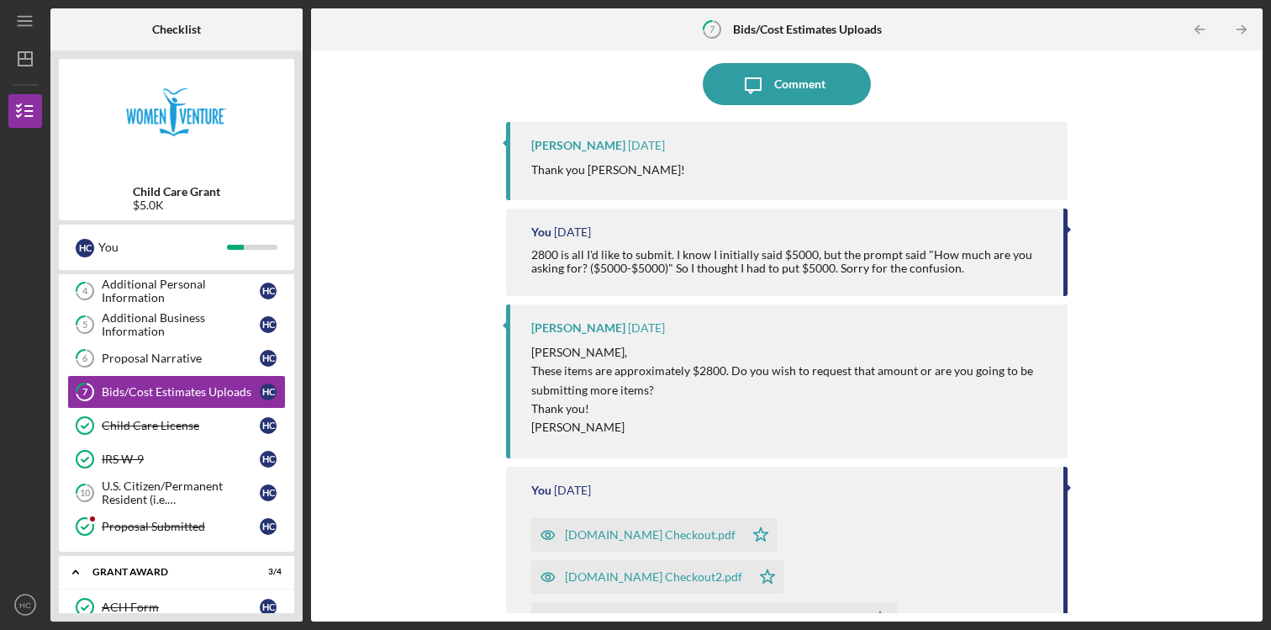
scroll to position [377, 0]
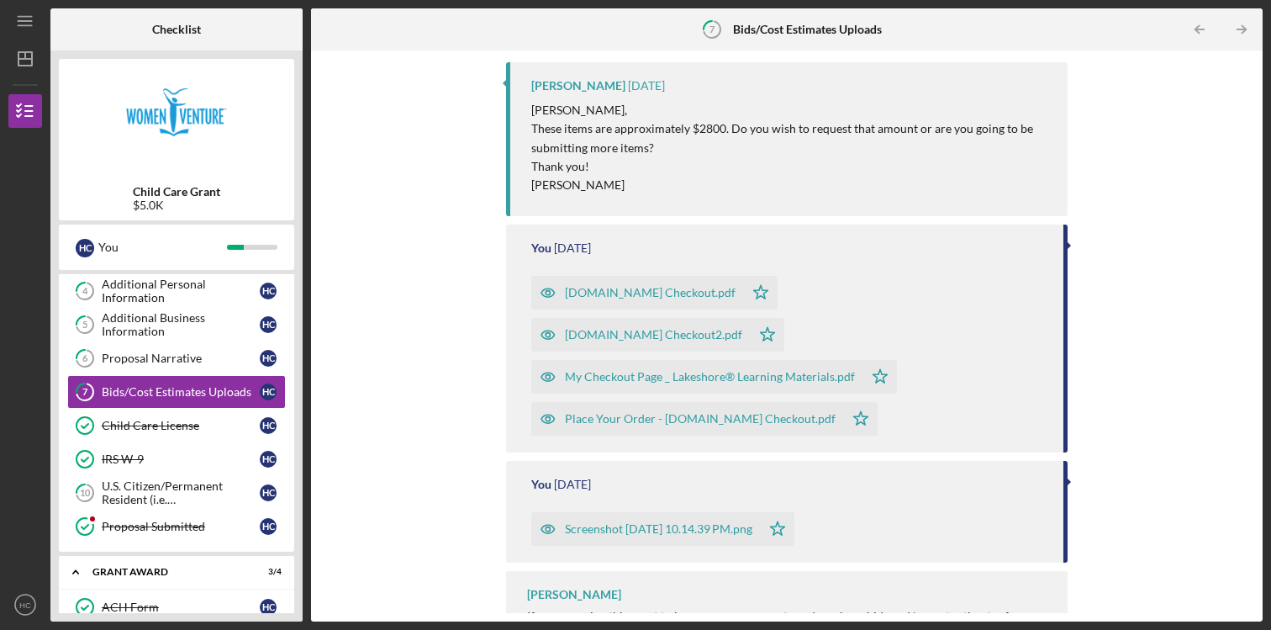
click at [659, 294] on div "[DOMAIN_NAME] Checkout.pdf" at bounding box center [650, 292] width 171 height 13
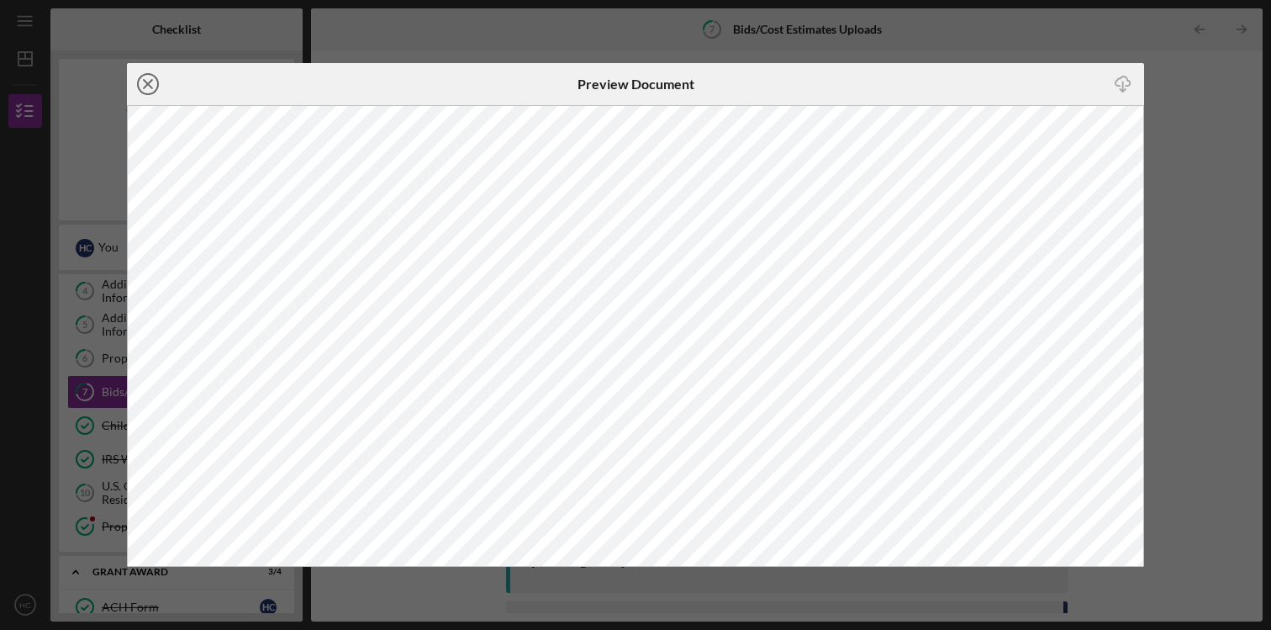
click at [140, 84] on icon "Icon/Close" at bounding box center [148, 84] width 42 height 42
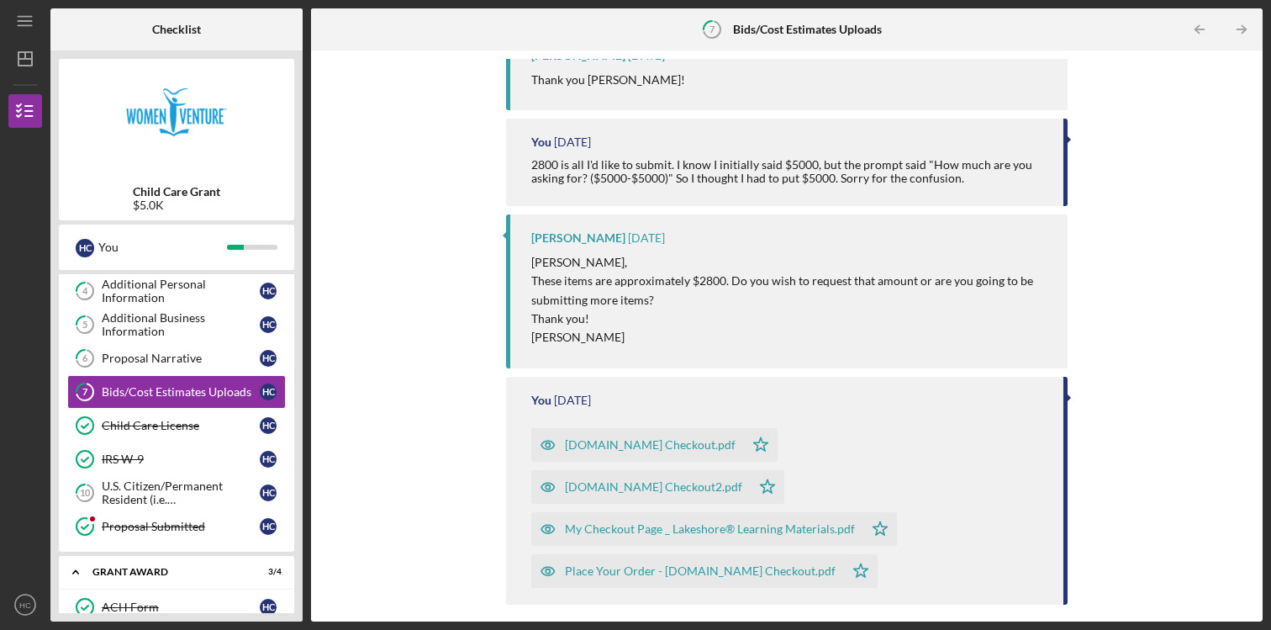
scroll to position [377, 0]
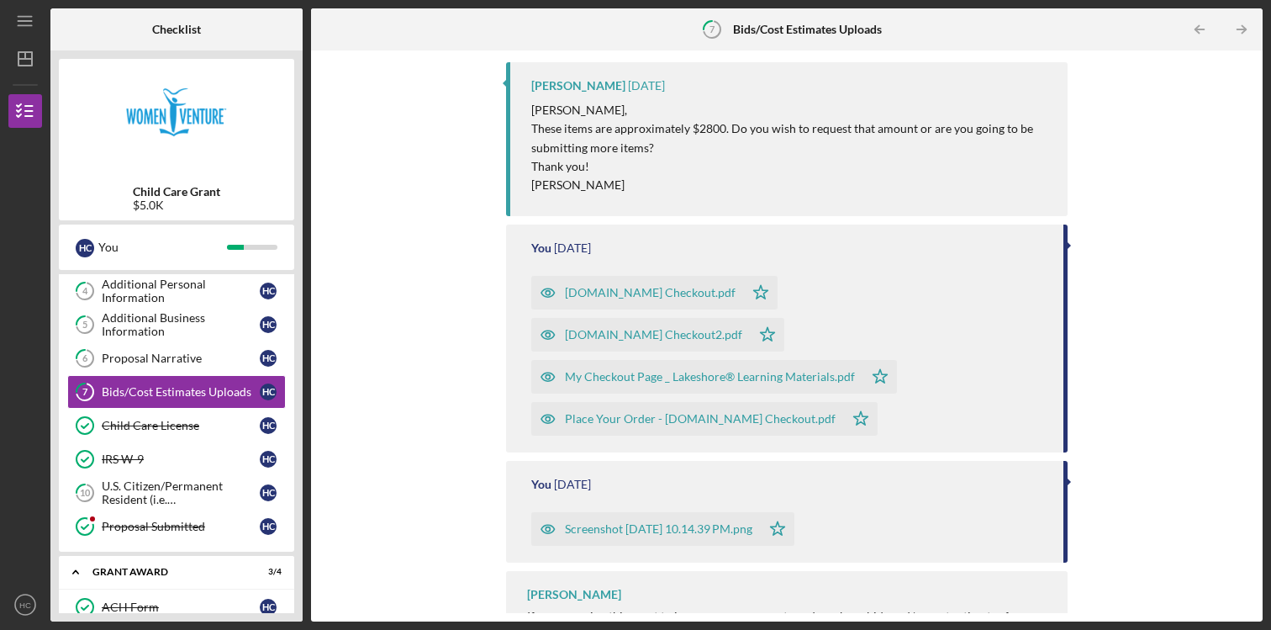
click at [742, 328] on div "[DOMAIN_NAME] Checkout2.pdf" at bounding box center [653, 334] width 177 height 13
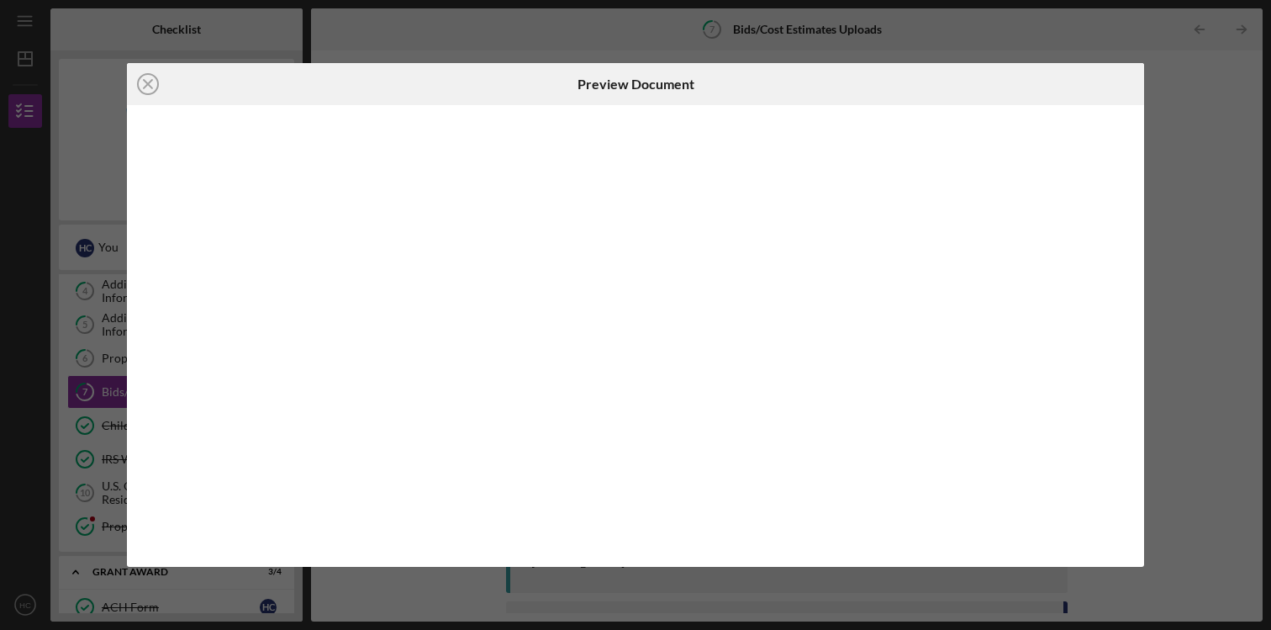
scroll to position [333, 0]
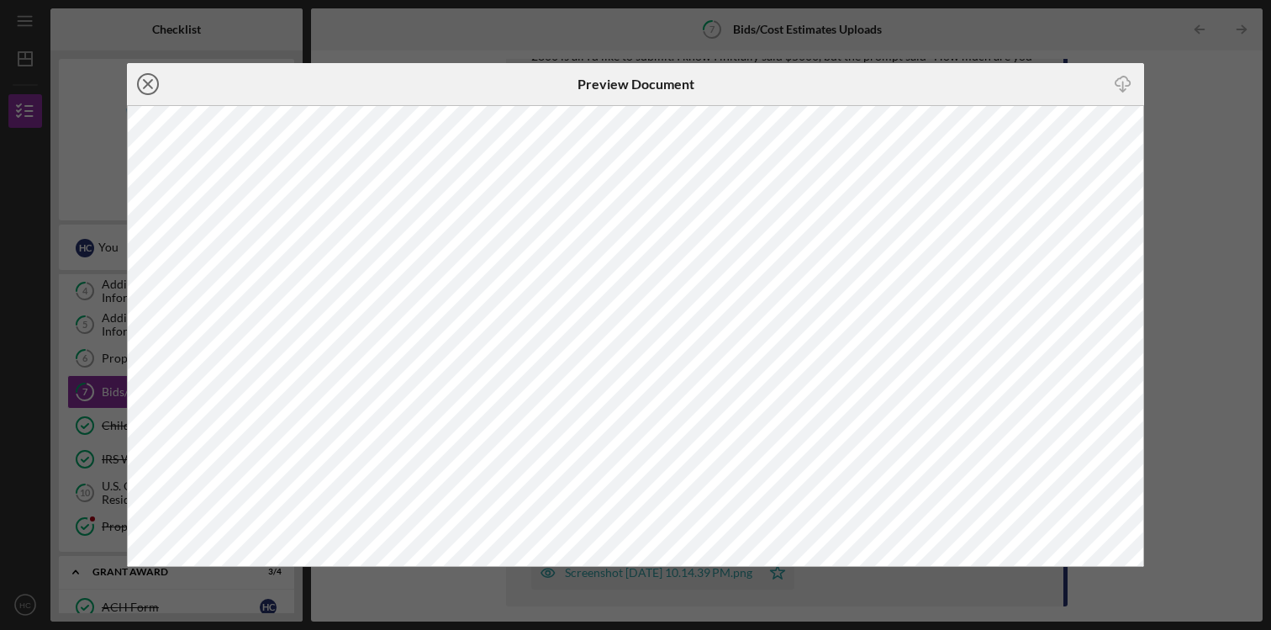
click at [149, 89] on icon "Icon/Close" at bounding box center [148, 84] width 42 height 42
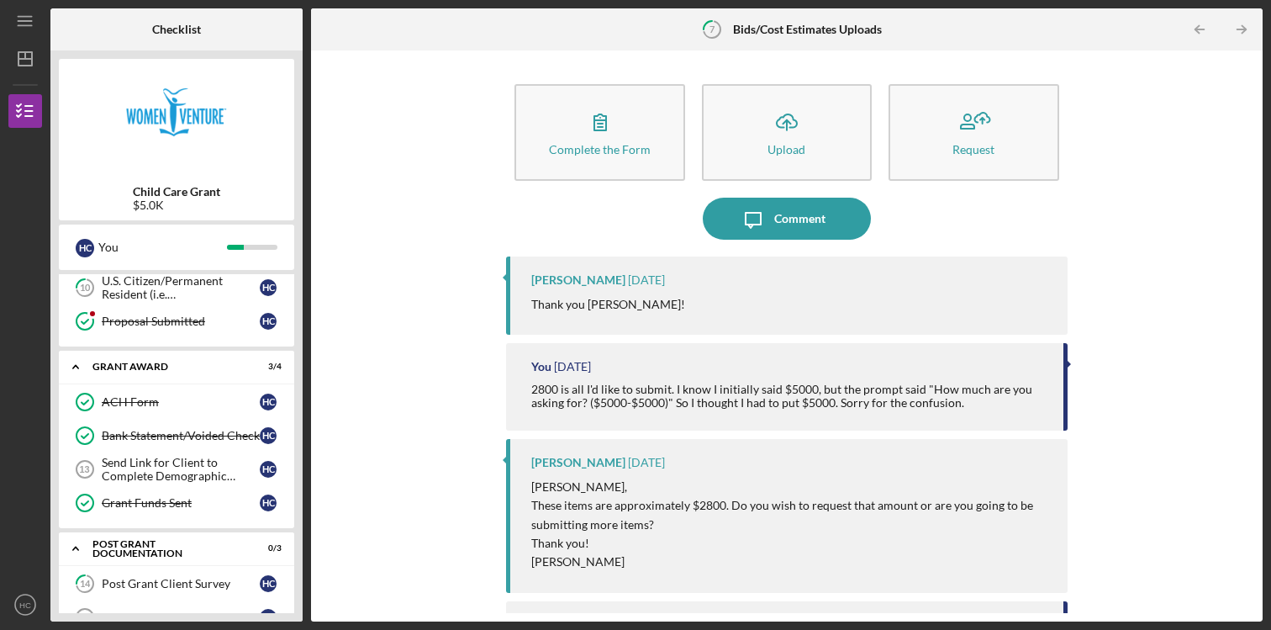
scroll to position [412, 0]
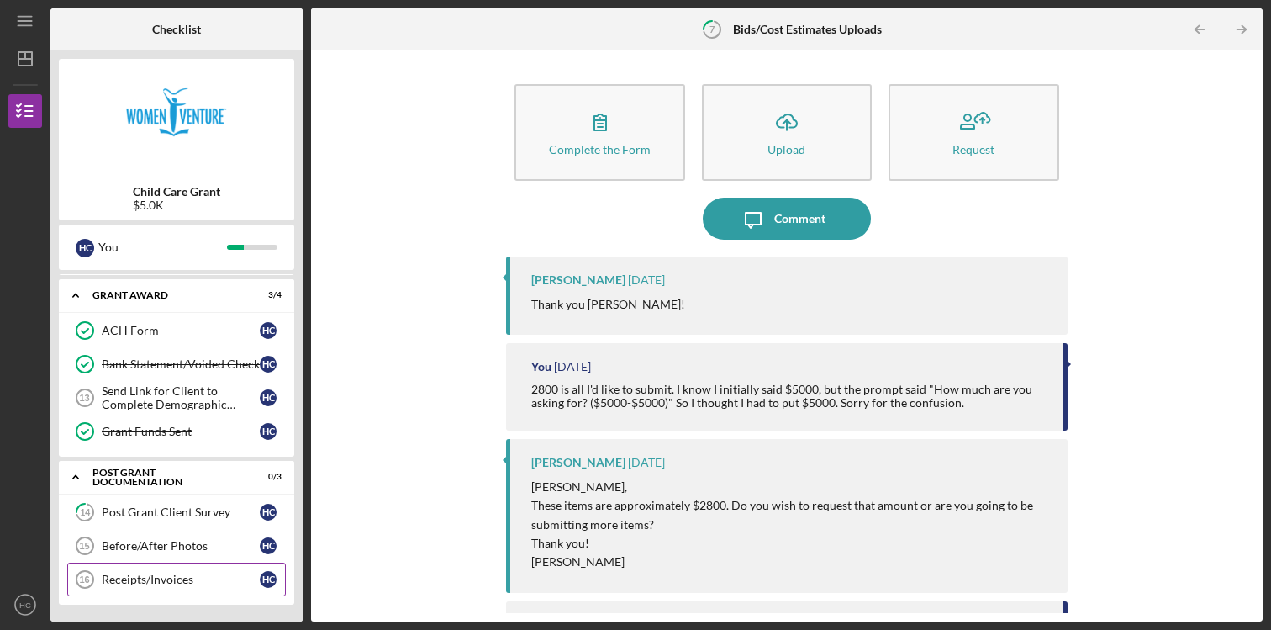
click at [174, 566] on link "Receipts/Invoices 16 Receipts/Invoices H C" at bounding box center [176, 580] width 219 height 34
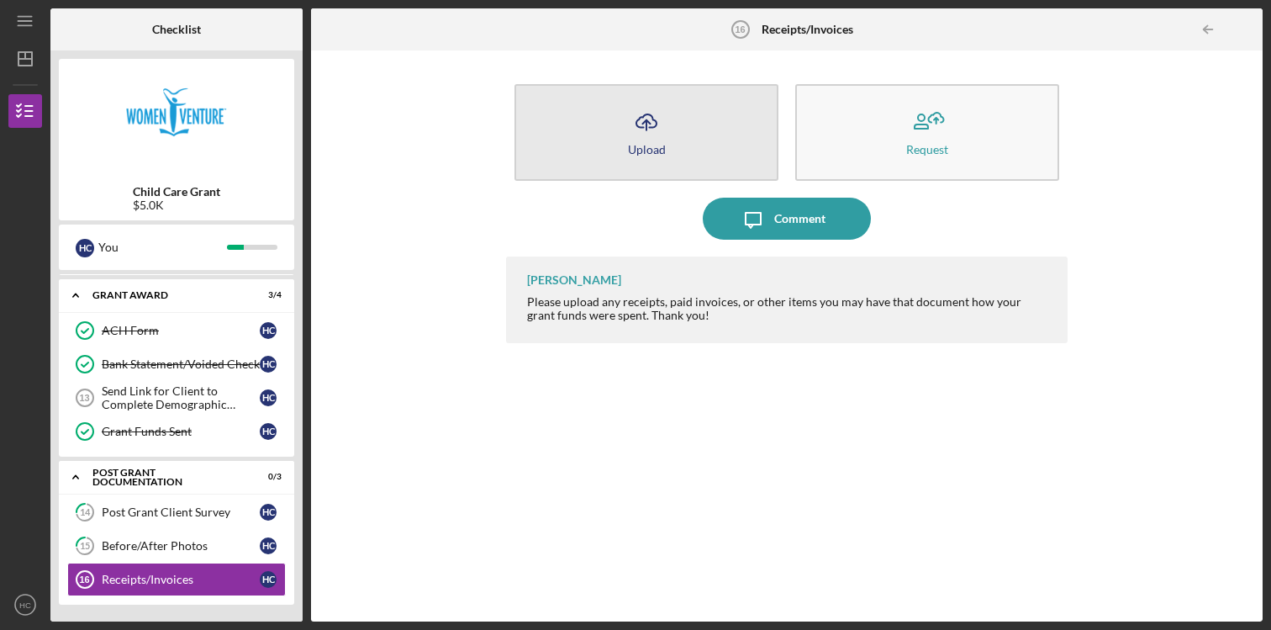
click at [662, 139] on icon "Icon/Upload" at bounding box center [647, 122] width 42 height 42
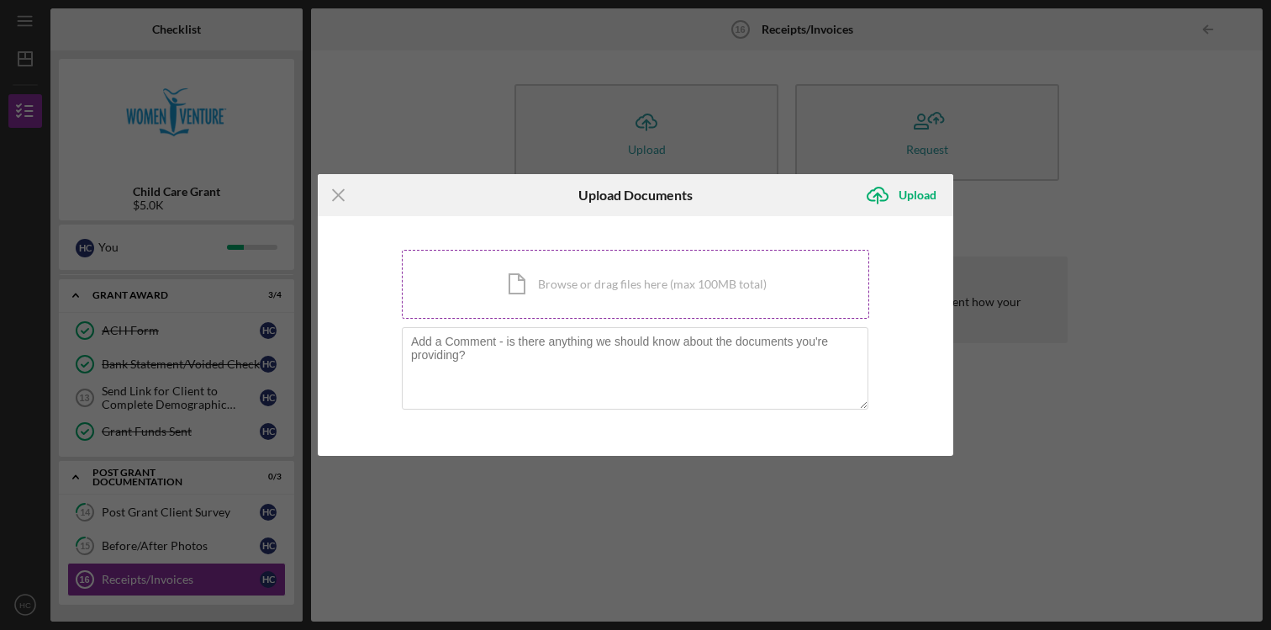
click at [606, 276] on div "Icon/Document Browse or drag files here (max 100MB total) Tap to choose files o…" at bounding box center [636, 284] width 468 height 69
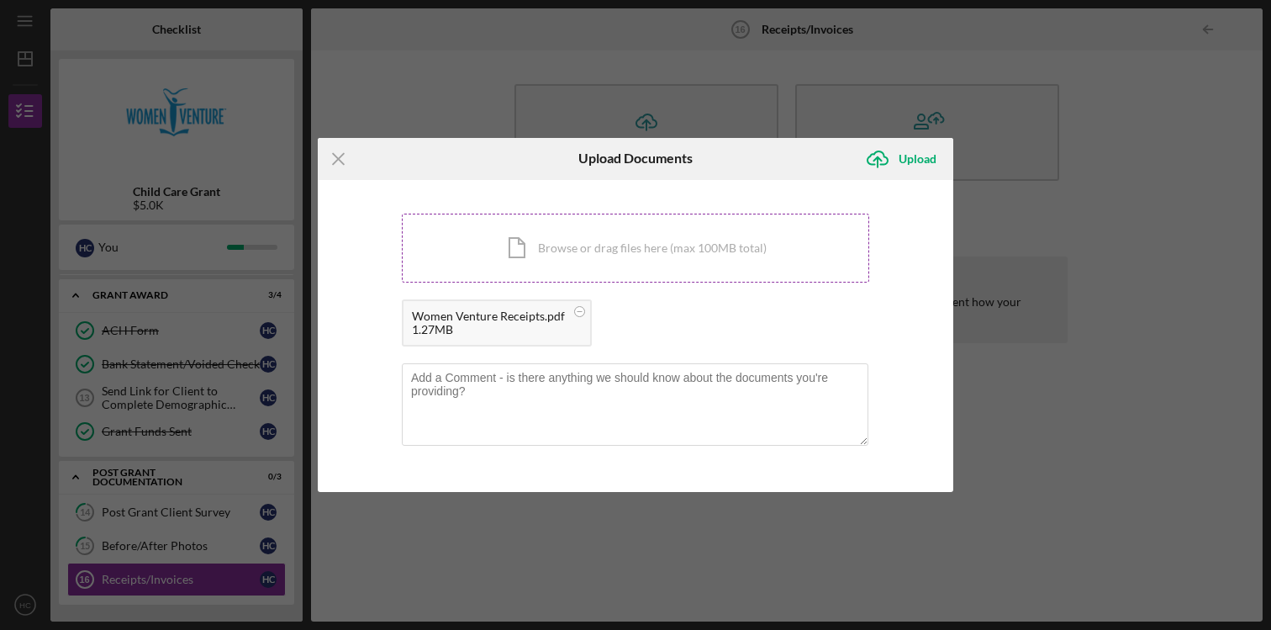
click at [578, 239] on div "Icon/Document Browse or drag files here (max 100MB total) Tap to choose files o…" at bounding box center [636, 248] width 468 height 69
click at [926, 162] on div "Upload" at bounding box center [918, 159] width 38 height 34
